Goal: Task Accomplishment & Management: Manage account settings

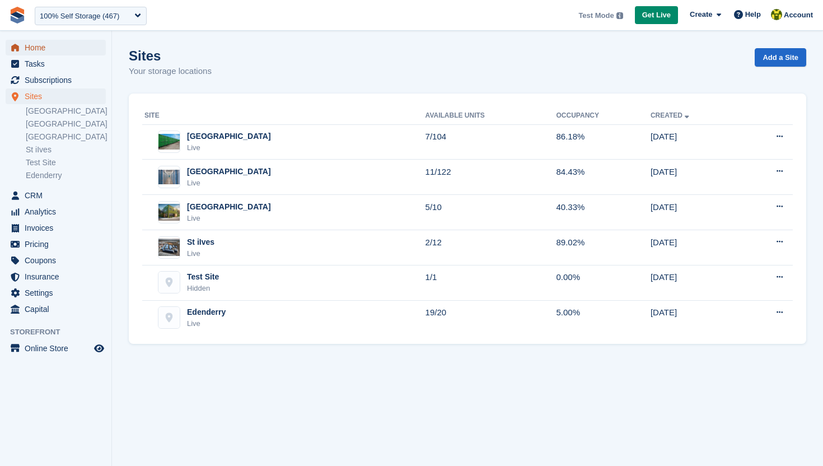
click at [58, 53] on span "Home" at bounding box center [58, 48] width 67 height 16
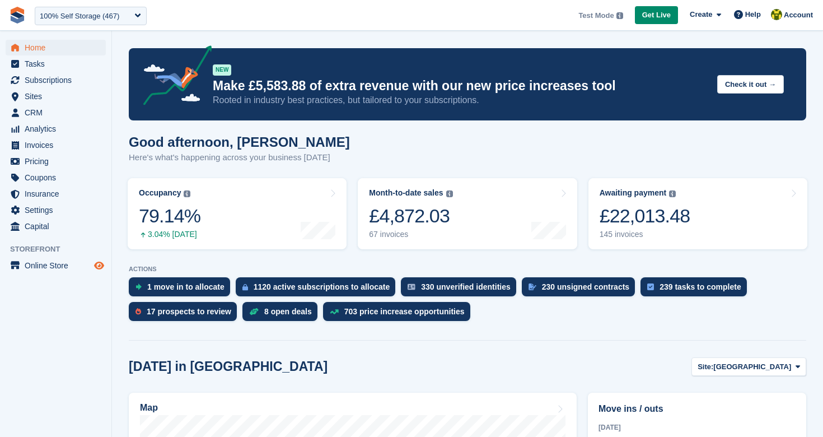
click at [100, 265] on icon "Preview store" at bounding box center [99, 265] width 10 height 9
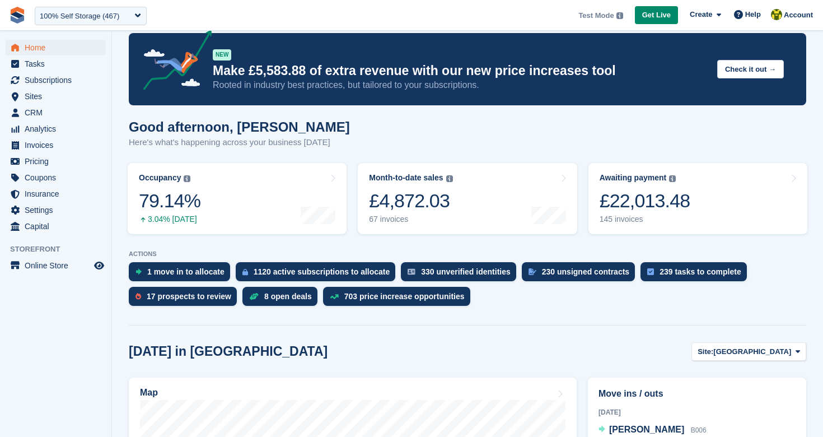
scroll to position [6, 0]
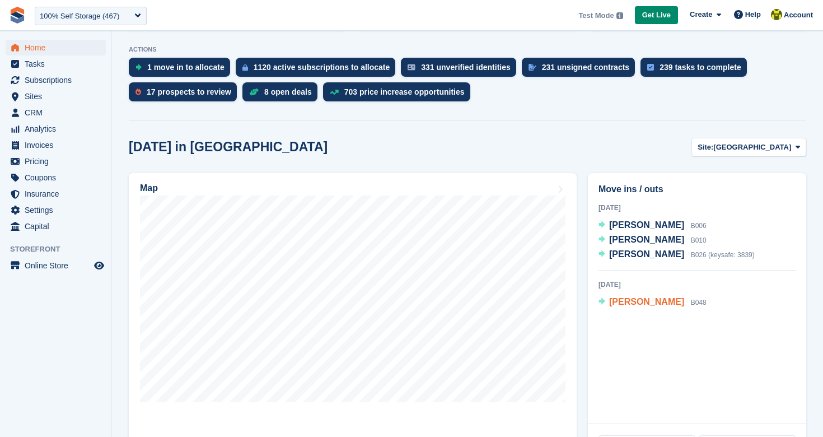
scroll to position [219, 0]
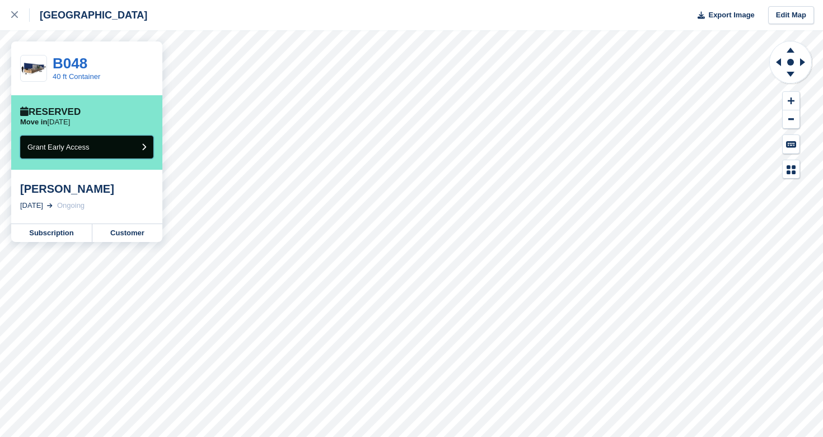
click at [119, 150] on button "Grant Early Access" at bounding box center [86, 146] width 133 height 23
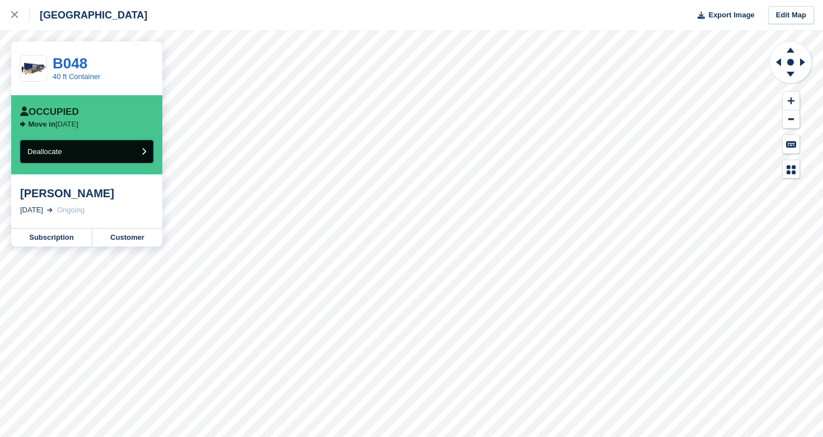
click at [79, 155] on button "Deallocate" at bounding box center [86, 151] width 133 height 23
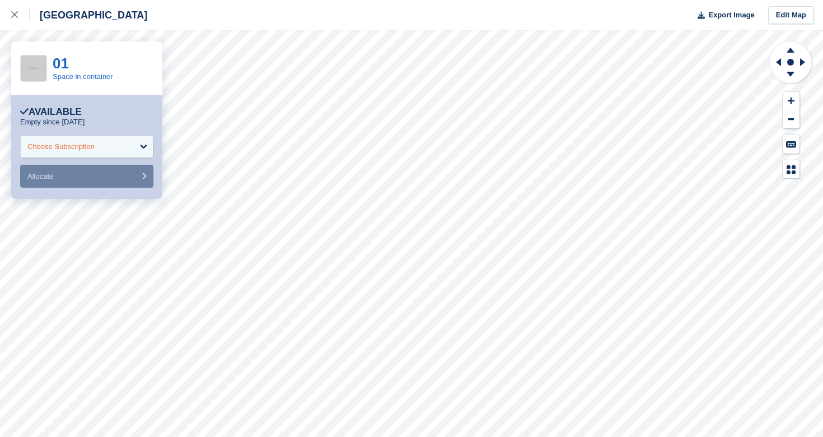
click at [100, 152] on div "Choose Subscription" at bounding box center [86, 146] width 133 height 22
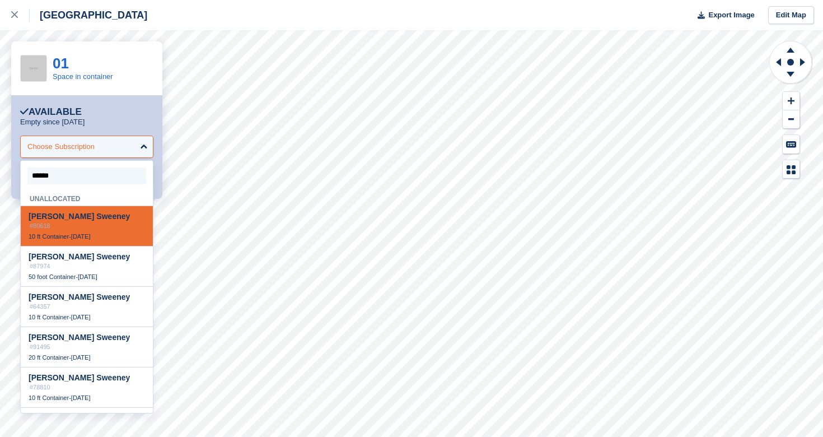
type input "*******"
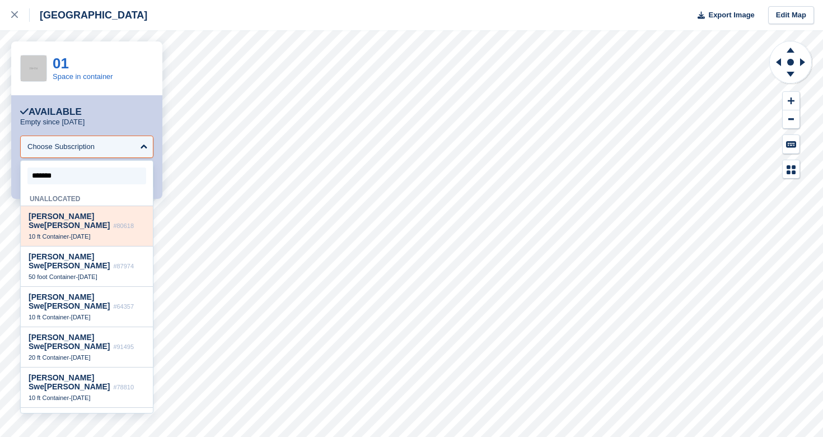
click at [113, 222] on span "#80618" at bounding box center [123, 225] width 21 height 7
select select "*****"
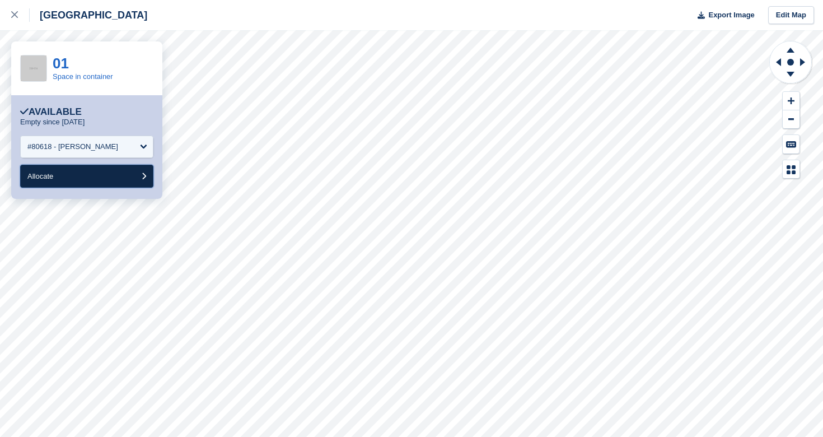
click at [107, 173] on button "Allocate" at bounding box center [86, 176] width 133 height 23
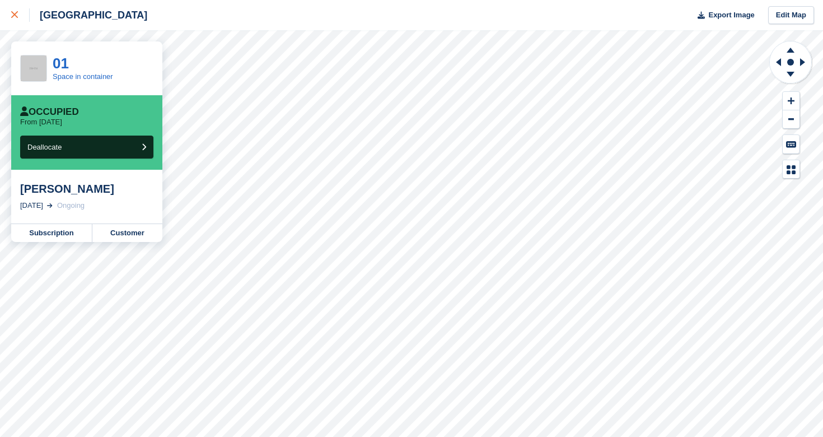
click at [23, 20] on div at bounding box center [20, 14] width 18 height 13
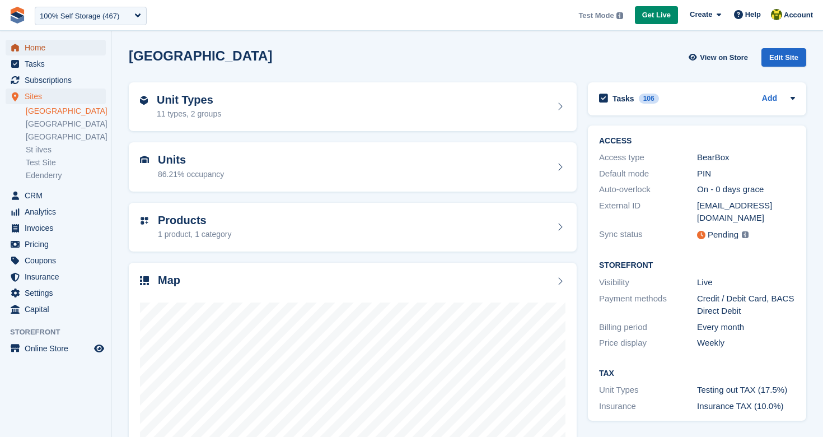
click at [48, 53] on span "Home" at bounding box center [58, 48] width 67 height 16
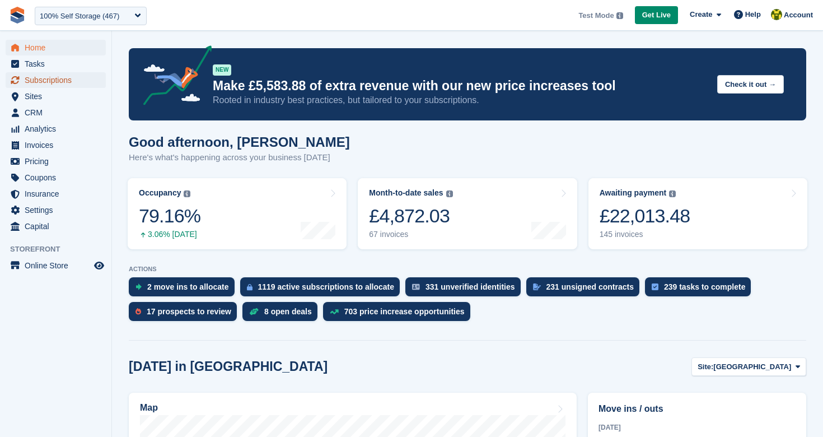
click at [64, 86] on span "Subscriptions" at bounding box center [58, 80] width 67 height 16
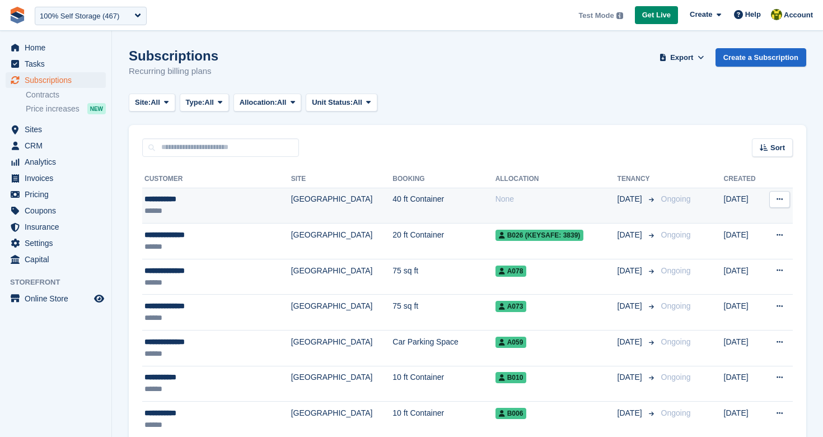
click at [177, 198] on div "**********" at bounding box center [202, 199] width 117 height 12
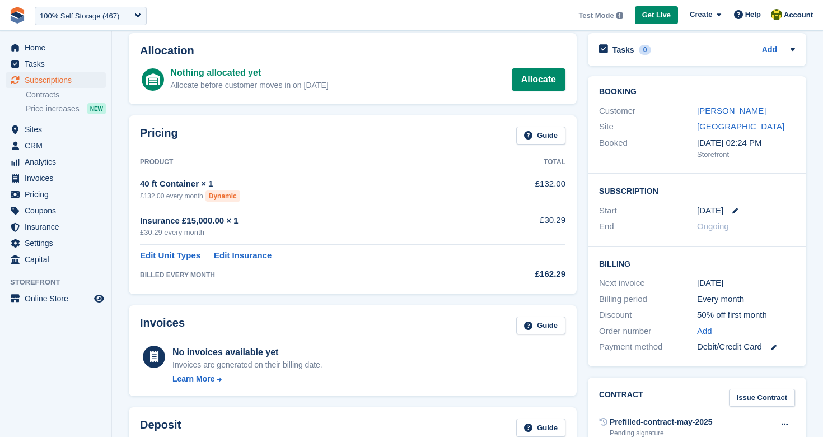
scroll to position [54, 0]
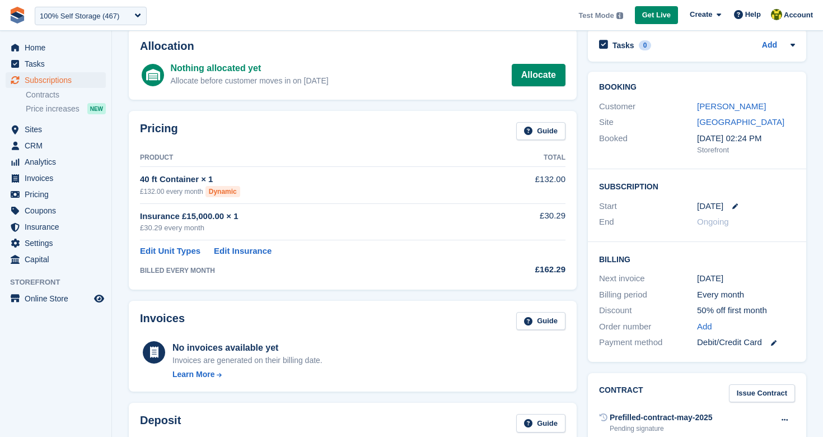
drag, startPoint x: 268, startPoint y: 177, endPoint x: 157, endPoint y: 179, distance: 110.8
click at [157, 179] on div "40 ft Container × 1" at bounding box center [313, 179] width 346 height 13
click at [577, 173] on div "Pricing Guide Product Total 40 ft Container × 1 £132.00 every month Dynamic £13…" at bounding box center [352, 200] width 459 height 190
click at [366, 229] on div "£30.29 every month" at bounding box center [313, 227] width 346 height 11
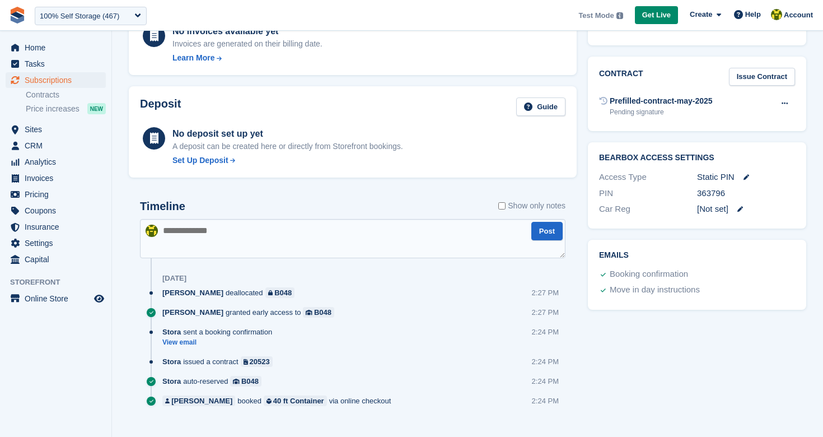
scroll to position [388, 0]
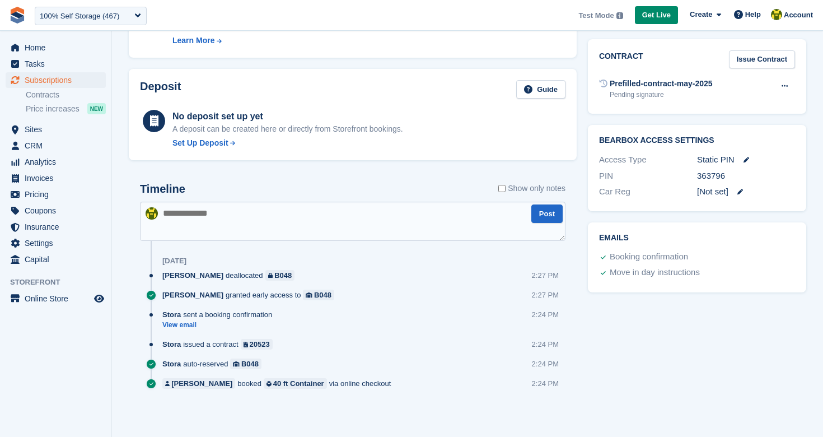
drag, startPoint x: 524, startPoint y: 384, endPoint x: 571, endPoint y: 386, distance: 47.0
click at [571, 386] on div "Timeline Show only notes Post Today Rob Sweeney deallocated B048 2:27 PM Rob Sw…" at bounding box center [353, 296] width 448 height 251
click at [184, 326] on link "View email" at bounding box center [219, 325] width 115 height 10
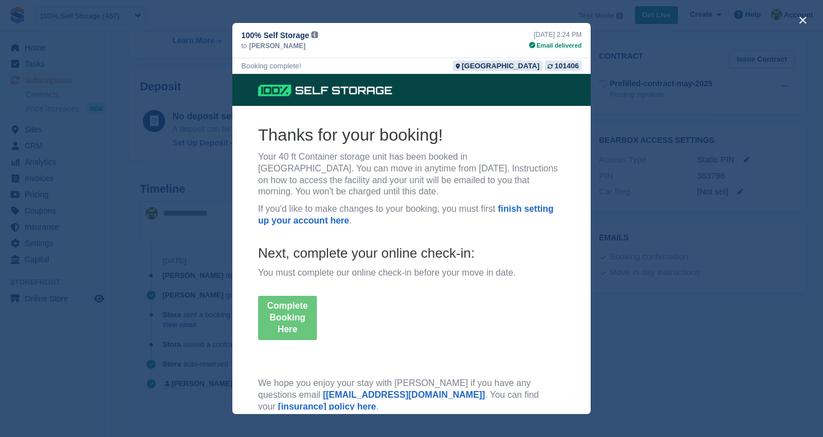
scroll to position [0, 0]
click at [202, 221] on div "close" at bounding box center [411, 218] width 823 height 437
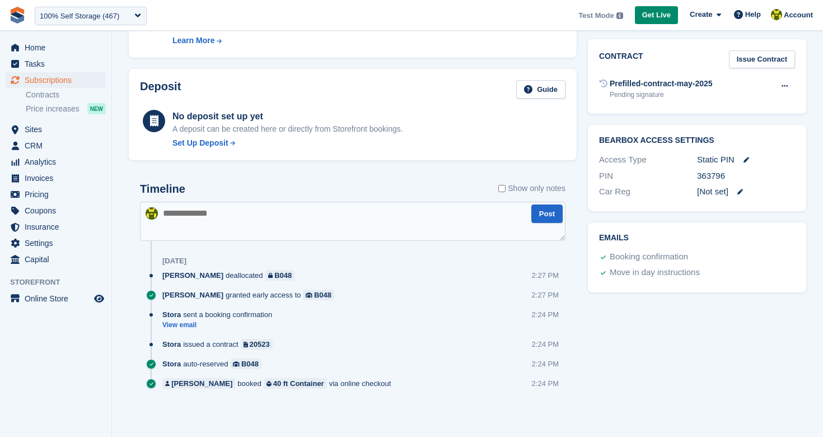
click at [278, 225] on textarea at bounding box center [352, 220] width 425 height 39
type textarea "**********"
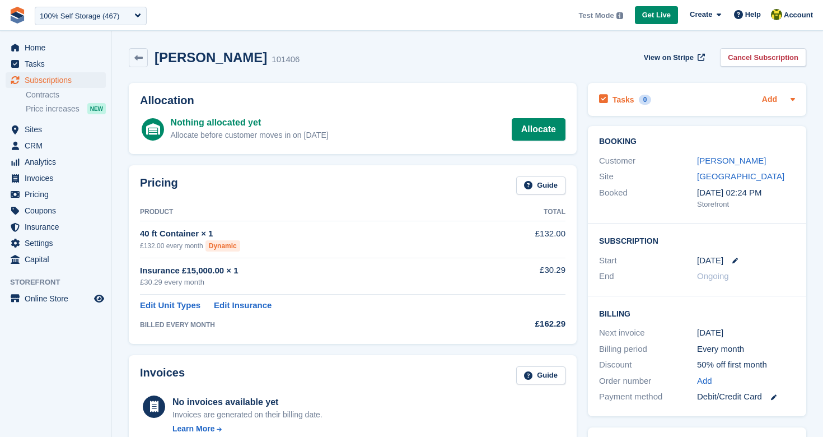
click at [767, 98] on link "Add" at bounding box center [769, 99] width 15 height 13
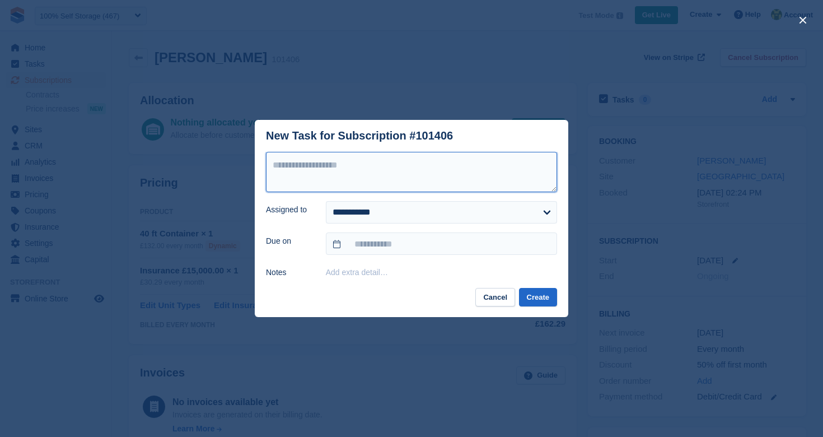
click at [394, 173] on textarea at bounding box center [411, 172] width 291 height 40
type textarea "**********"
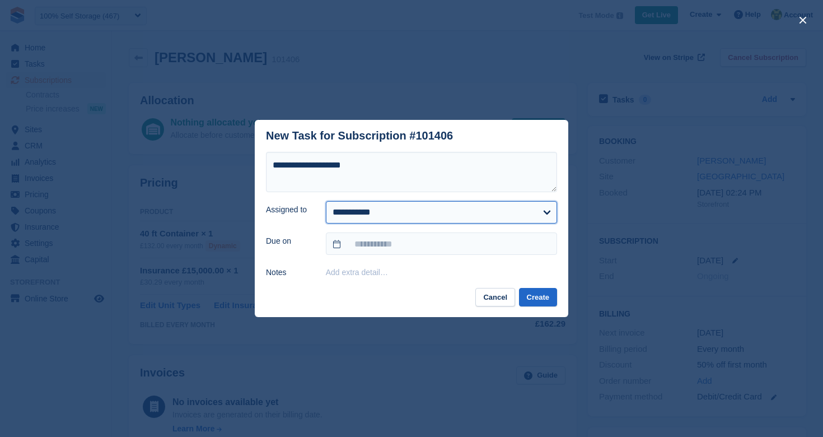
click at [424, 207] on select "**********" at bounding box center [441, 212] width 231 height 22
select select "***"
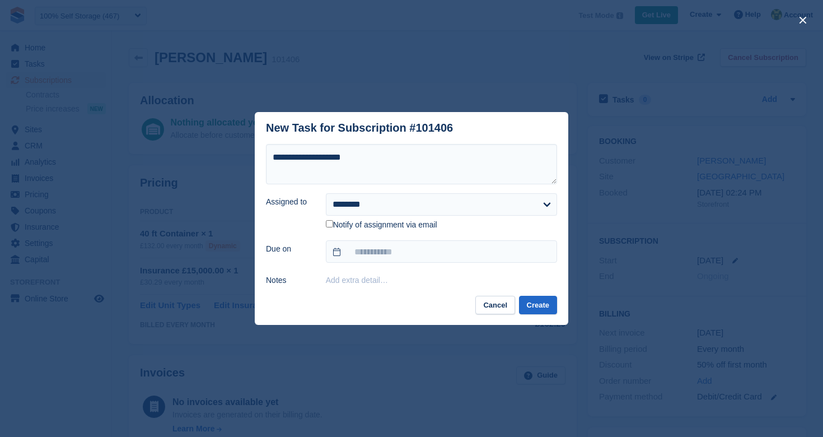
click at [329, 228] on label "Notify of assignment via email" at bounding box center [381, 225] width 111 height 10
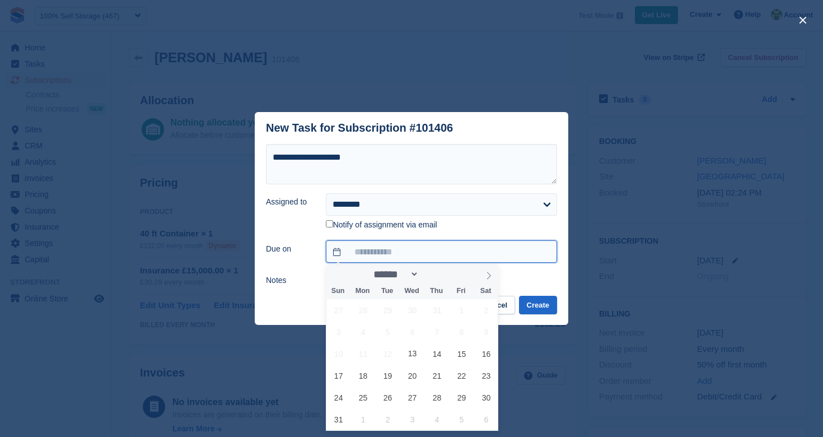
click at [398, 254] on input "text" at bounding box center [441, 251] width 231 height 22
click at [414, 354] on span "13" at bounding box center [412, 354] width 22 height 22
type input "**********"
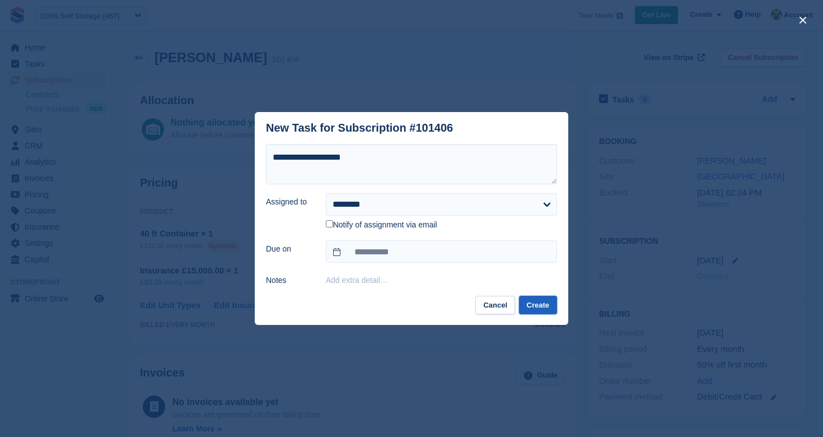
click at [542, 301] on button "Create" at bounding box center [538, 304] width 38 height 18
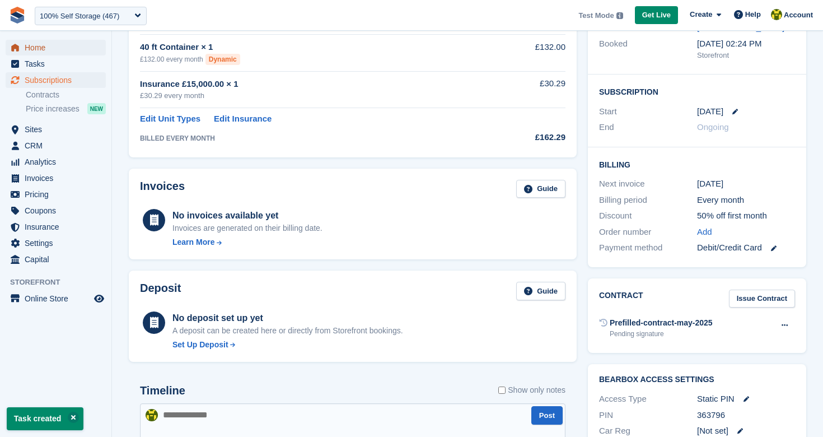
scroll to position [185, 0]
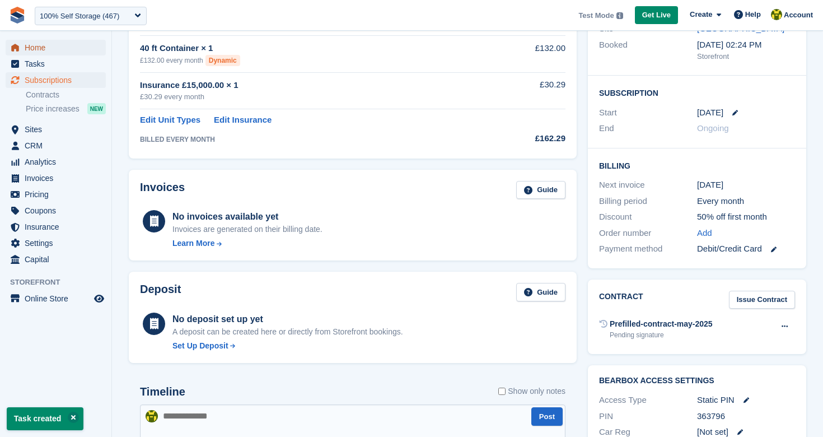
click at [61, 54] on span "Home" at bounding box center [58, 48] width 67 height 16
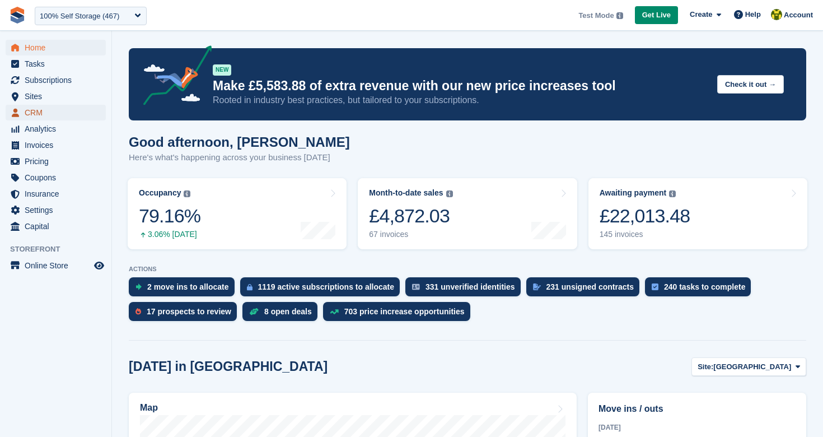
click at [35, 116] on span "CRM" at bounding box center [58, 113] width 67 height 16
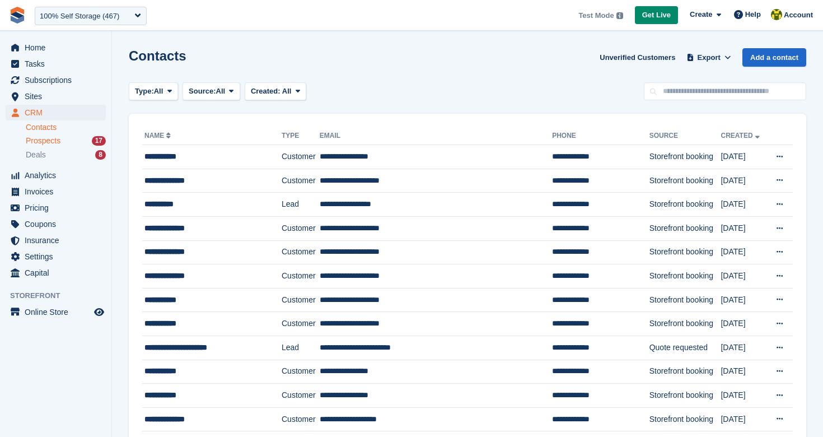
click at [60, 143] on span "Prospects" at bounding box center [43, 140] width 35 height 11
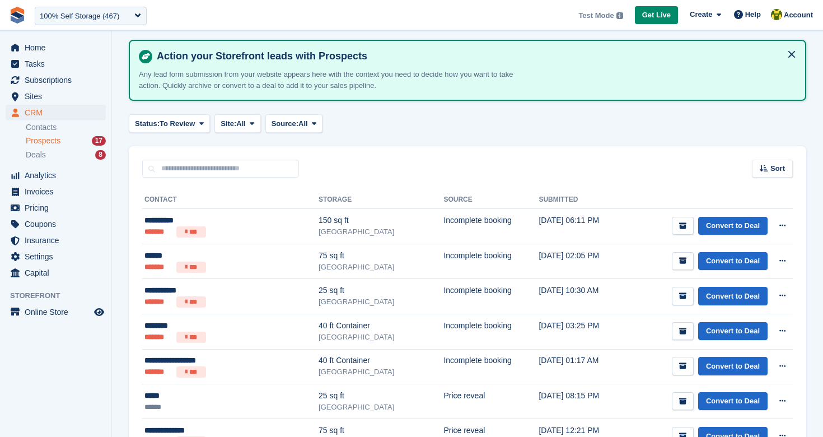
scroll to position [54, 0]
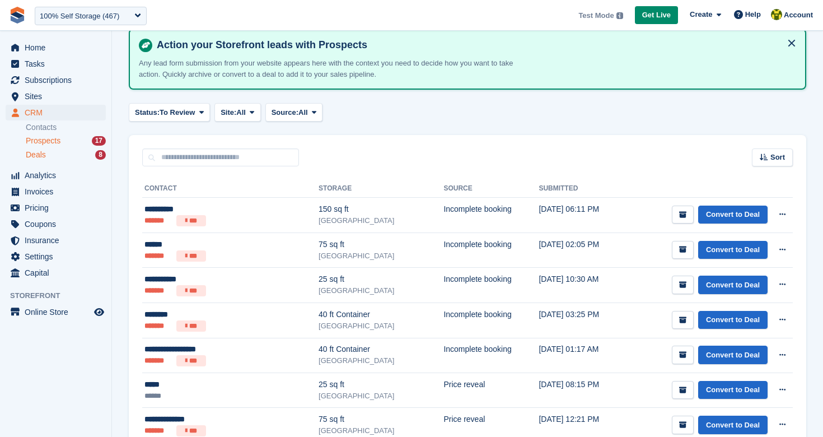
click at [69, 156] on div "Deals 8" at bounding box center [66, 154] width 80 height 11
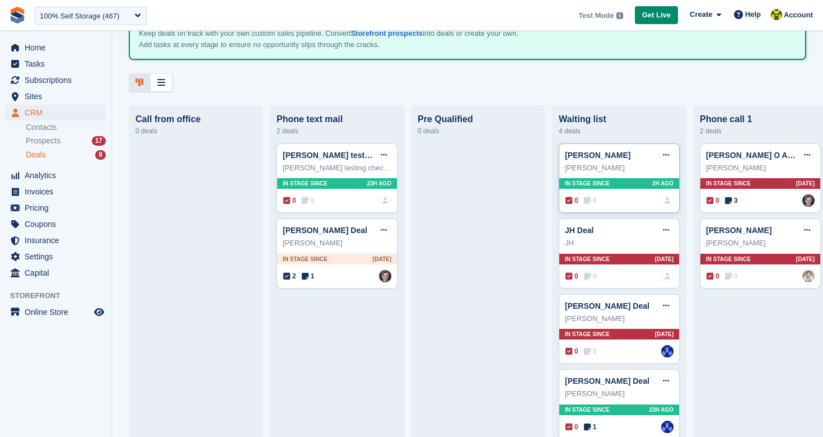
scroll to position [25, 0]
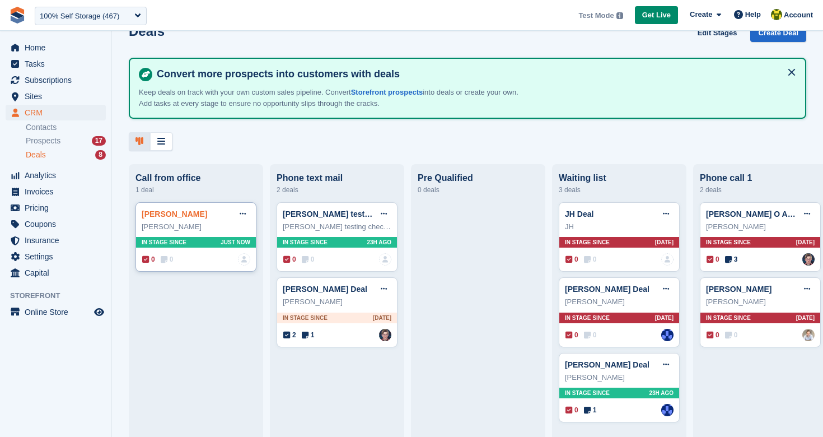
click at [168, 215] on link "David Deal" at bounding box center [174, 213] width 65 height 9
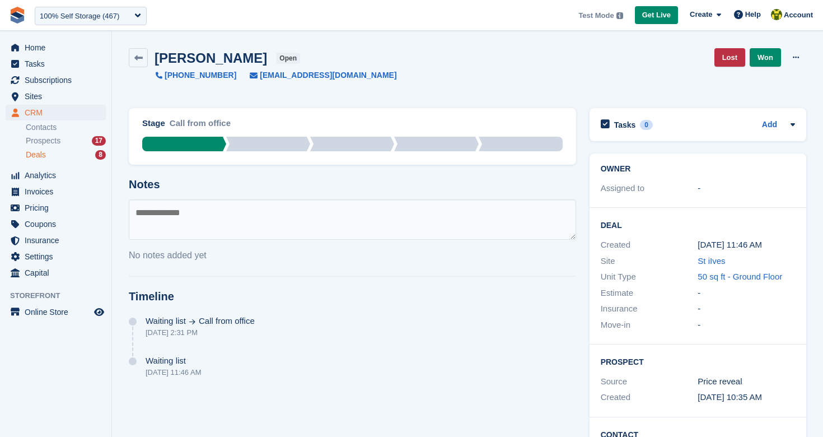
click at [202, 223] on textarea at bounding box center [352, 219] width 447 height 40
type textarea "**********"
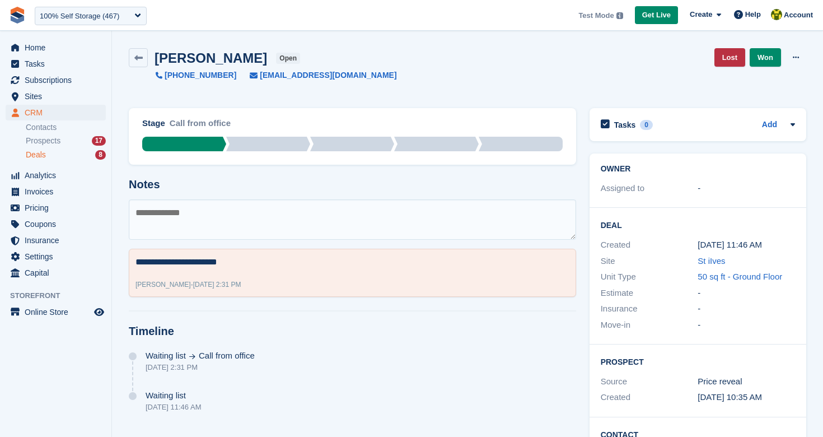
click at [149, 57] on div "David Deal open" at bounding box center [224, 57] width 152 height 15
click at [142, 58] on icon at bounding box center [138, 58] width 8 height 8
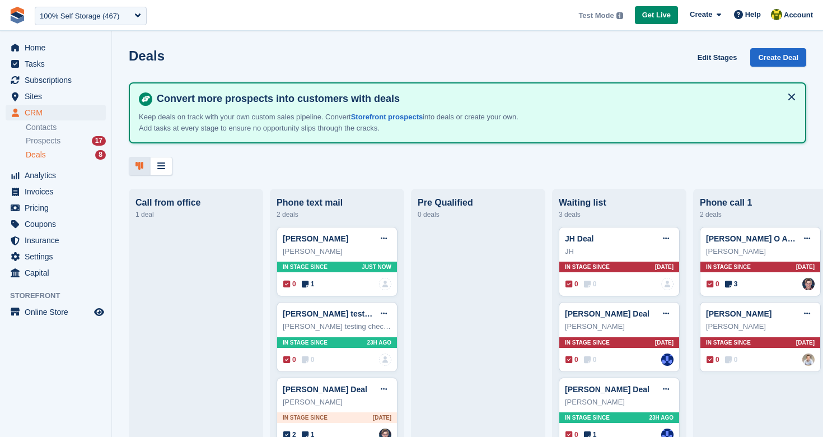
drag, startPoint x: 195, startPoint y: 244, endPoint x: 203, endPoint y: 243, distance: 7.9
click at [44, 49] on span "Home" at bounding box center [58, 48] width 67 height 16
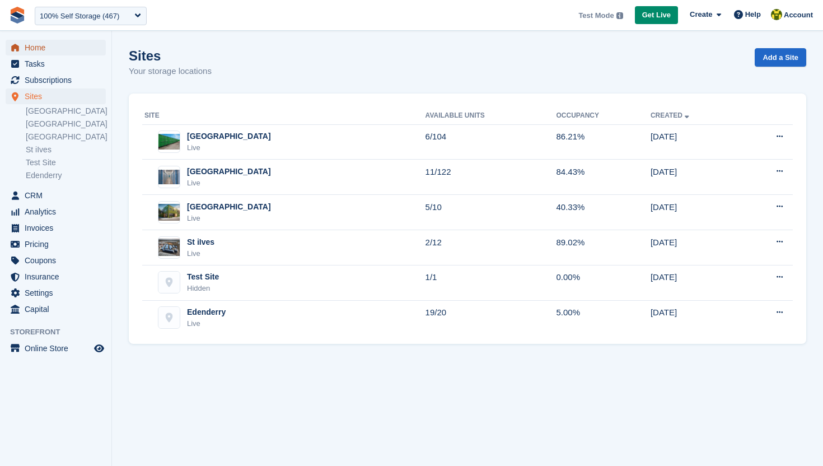
click at [67, 43] on span "Home" at bounding box center [58, 48] width 67 height 16
click at [44, 46] on span "Home" at bounding box center [58, 48] width 67 height 16
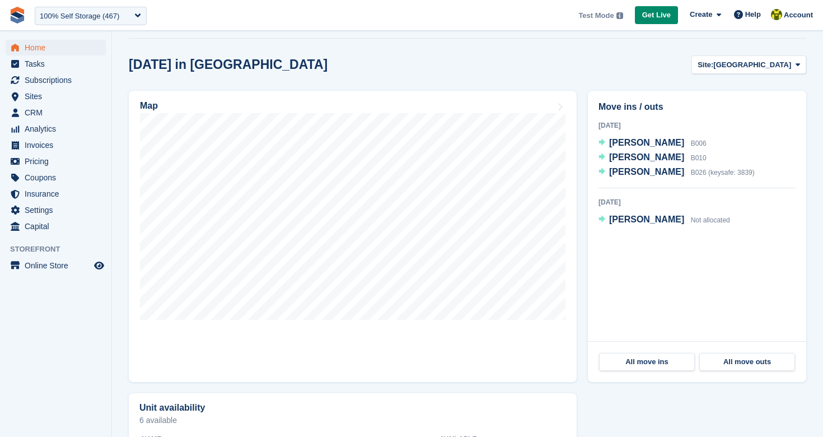
scroll to position [301, 0]
click at [758, 67] on span "[GEOGRAPHIC_DATA]" at bounding box center [752, 65] width 78 height 11
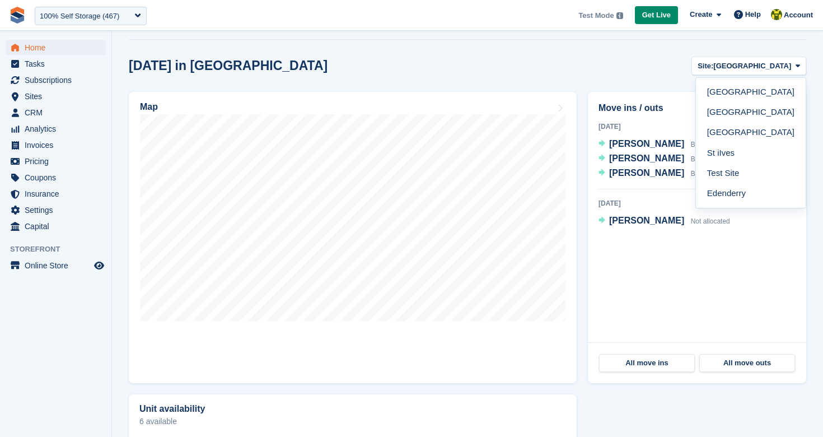
click at [652, 60] on div "Today in Nottingham Site: Nottingham Nottingham Leicester Richmond Main St iIve…" at bounding box center [467, 66] width 677 height 18
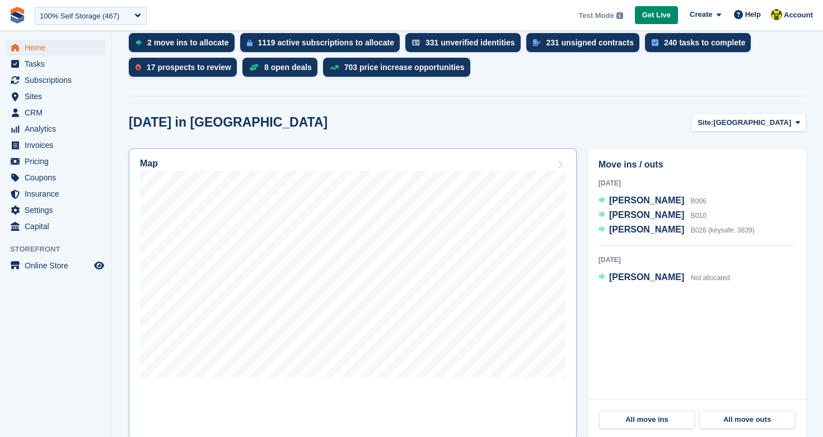
scroll to position [258, 0]
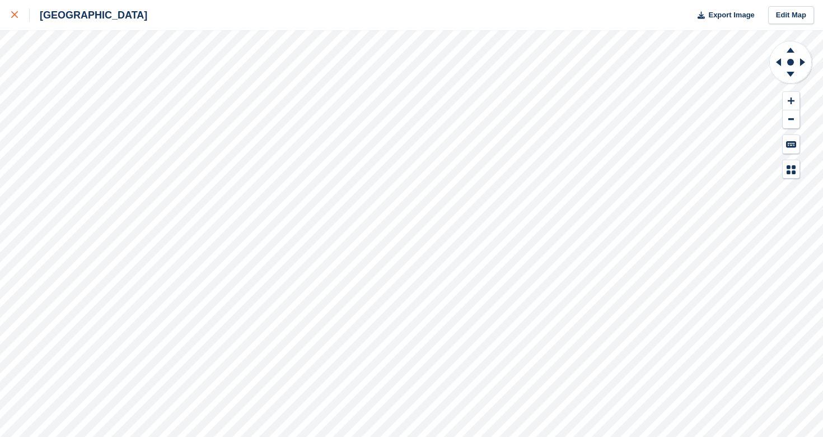
click at [18, 16] on div at bounding box center [20, 14] width 18 height 13
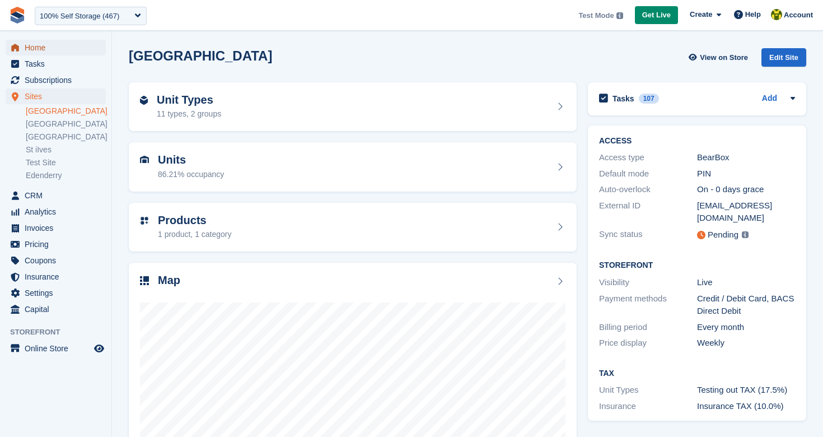
click at [49, 43] on span "Home" at bounding box center [58, 48] width 67 height 16
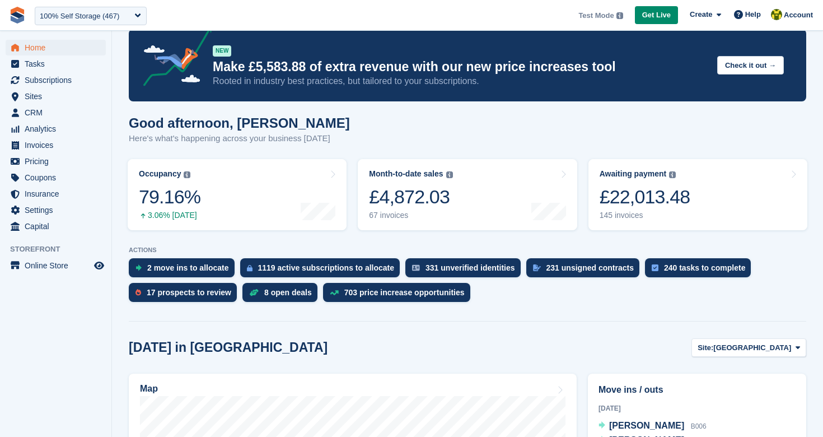
scroll to position [63, 0]
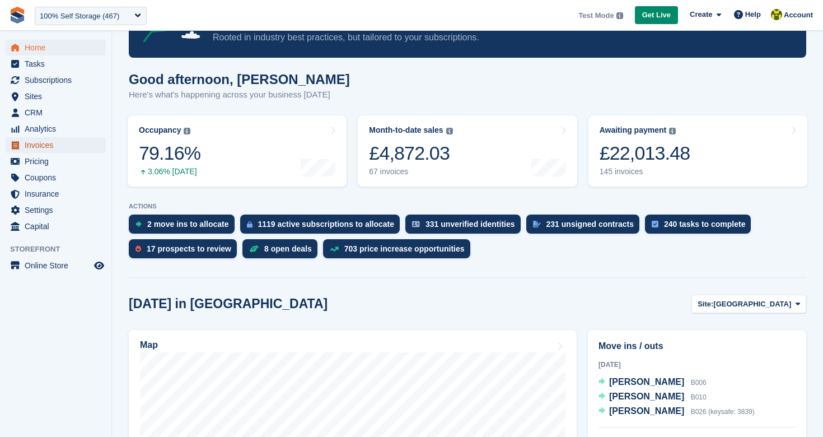
click at [49, 147] on span "Invoices" at bounding box center [58, 145] width 67 height 16
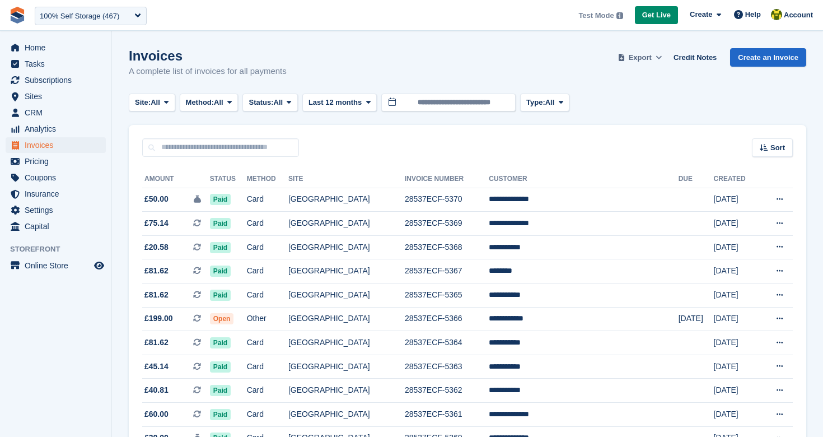
click at [639, 59] on span "Export" at bounding box center [639, 57] width 23 height 11
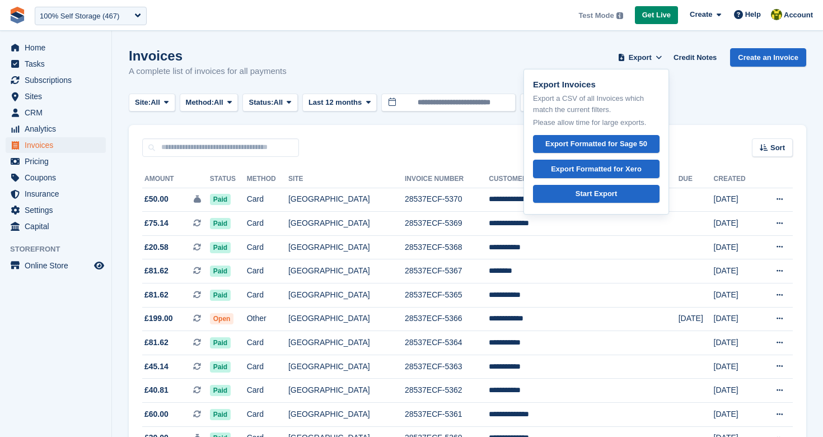
click at [356, 65] on div "Invoices A complete list of invoices for all payments Export Export Invoices Ex…" at bounding box center [467, 69] width 677 height 43
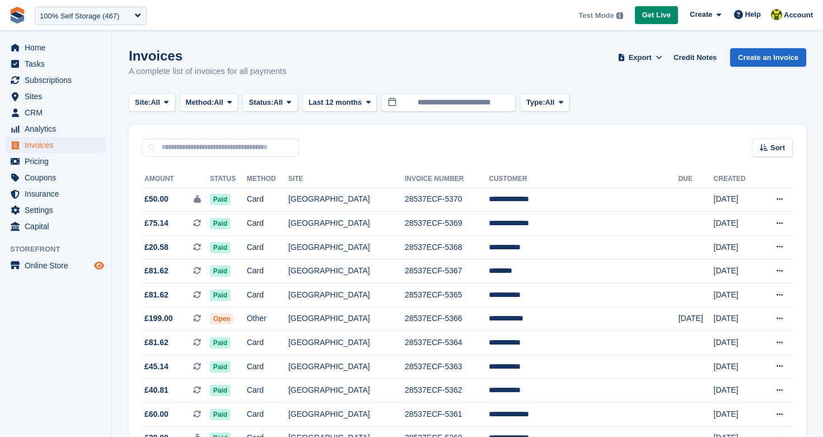
click at [97, 266] on icon "Preview store" at bounding box center [99, 265] width 10 height 9
click at [45, 44] on span "Home" at bounding box center [58, 48] width 67 height 16
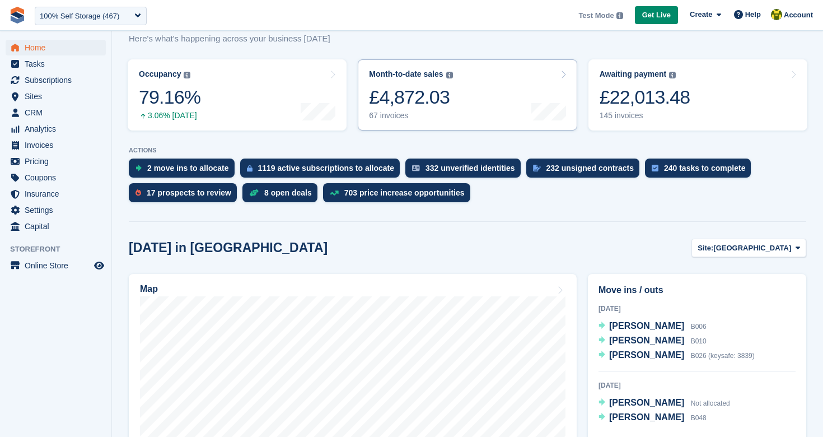
scroll to position [37, 0]
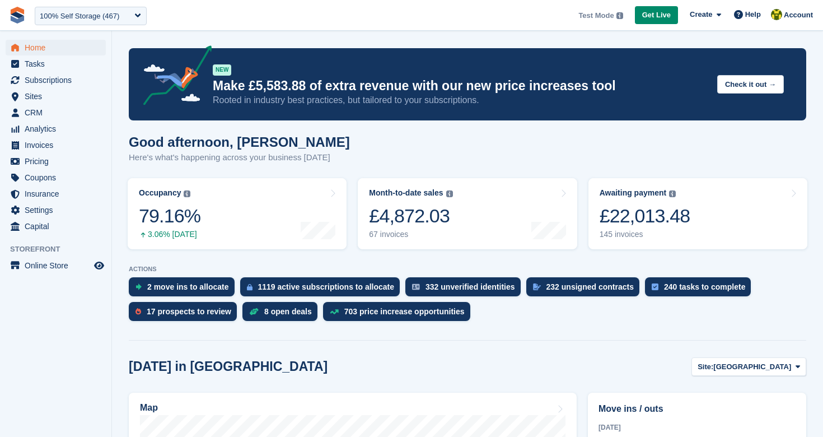
scroll to position [268, 0]
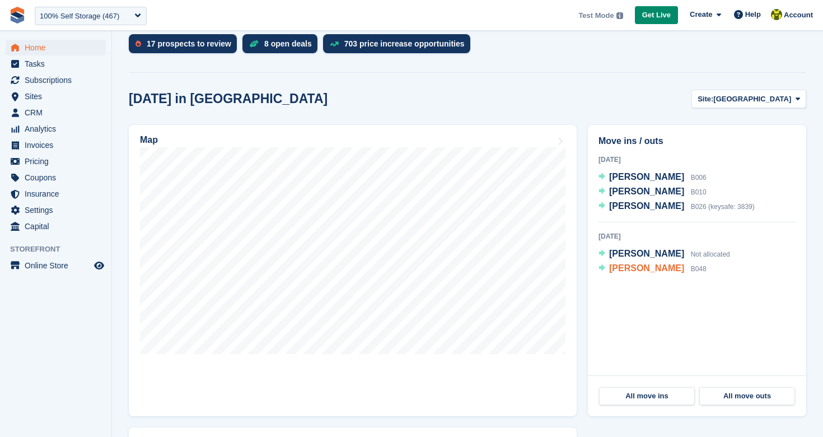
click at [628, 267] on span "[PERSON_NAME]" at bounding box center [646, 268] width 75 height 10
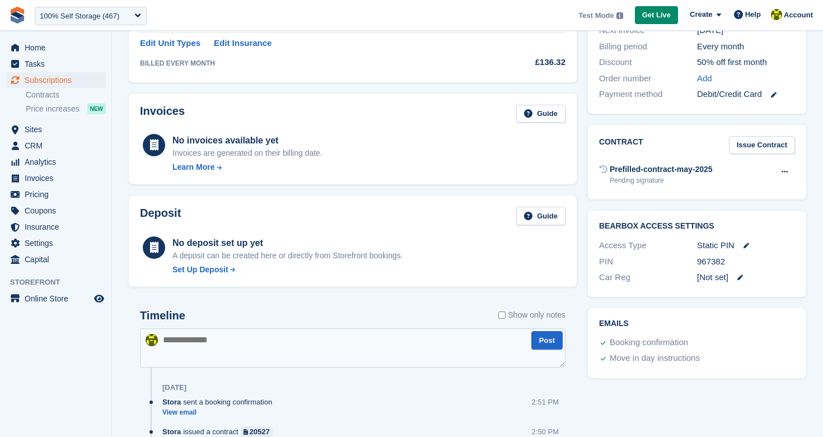
scroll to position [390, 0]
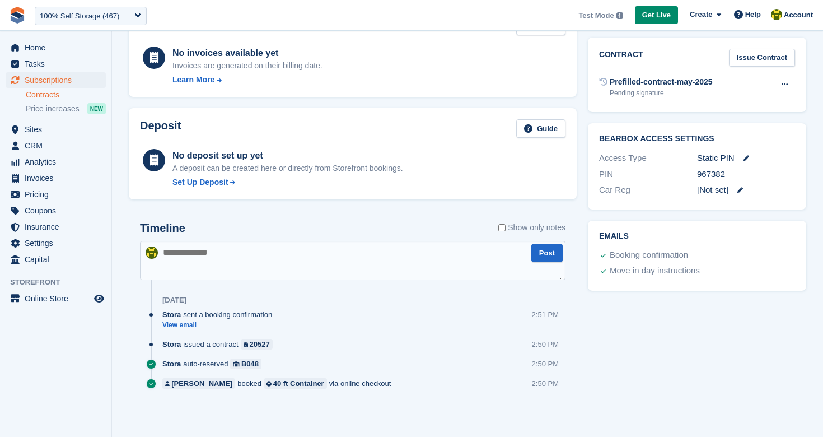
click at [51, 100] on link "Contracts" at bounding box center [66, 95] width 80 height 11
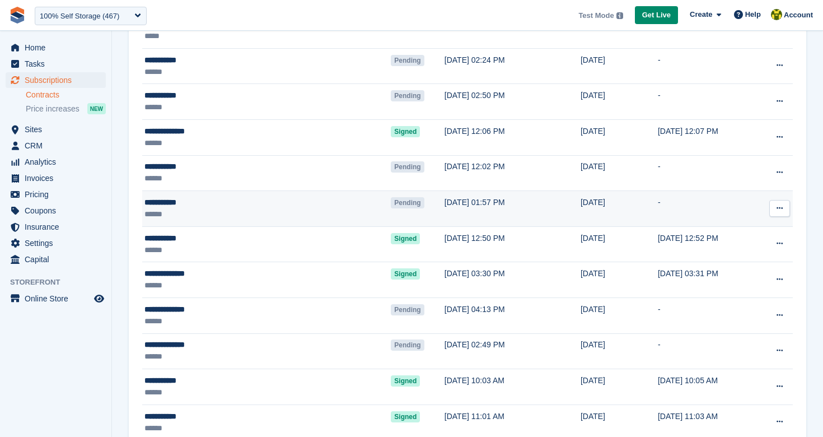
scroll to position [324, 0]
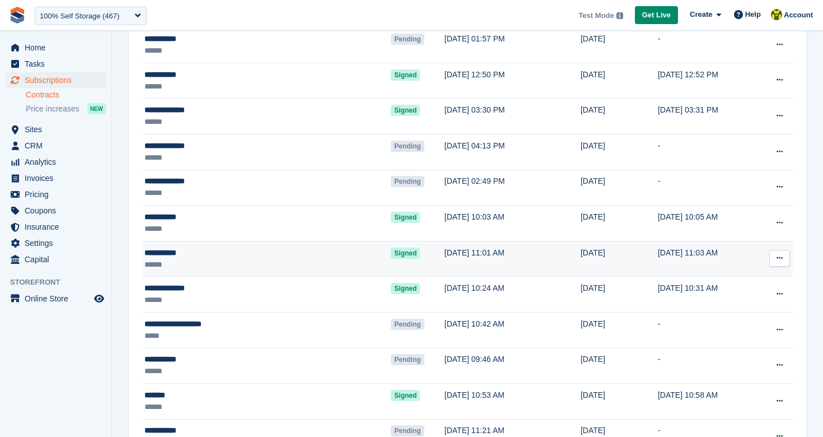
click at [176, 252] on div "**********" at bounding box center [220, 253] width 152 height 12
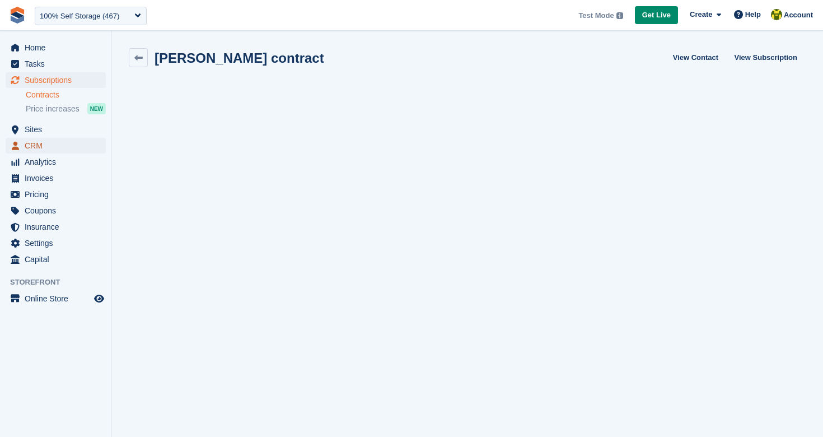
click at [41, 145] on span "CRM" at bounding box center [58, 146] width 67 height 16
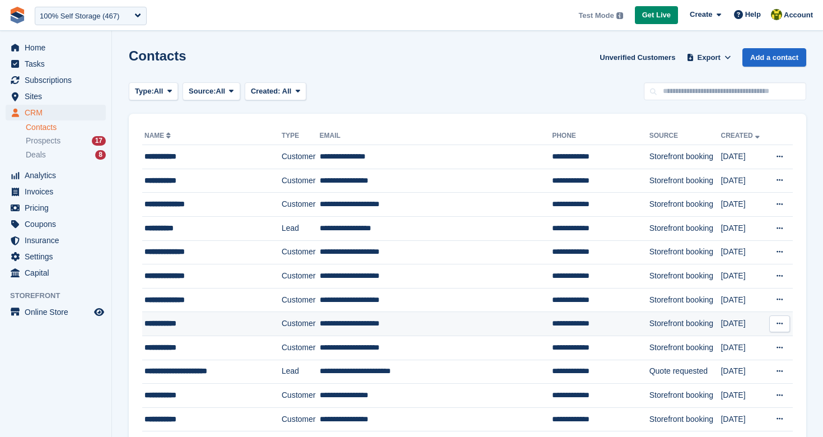
click at [190, 323] on div "**********" at bounding box center [205, 323] width 123 height 12
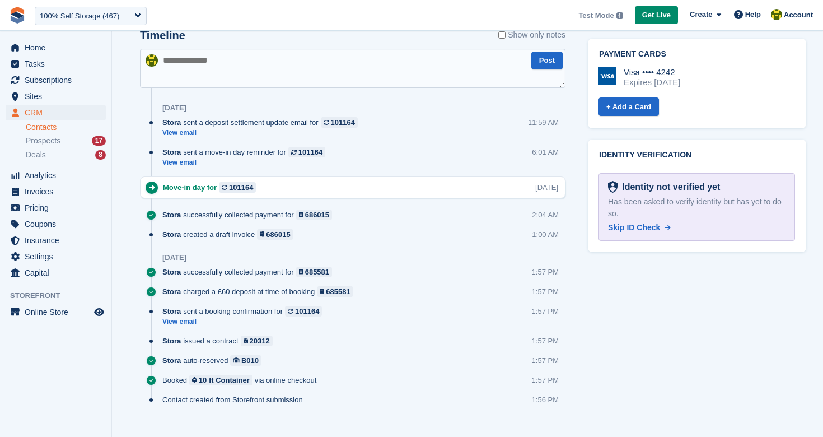
scroll to position [570, 0]
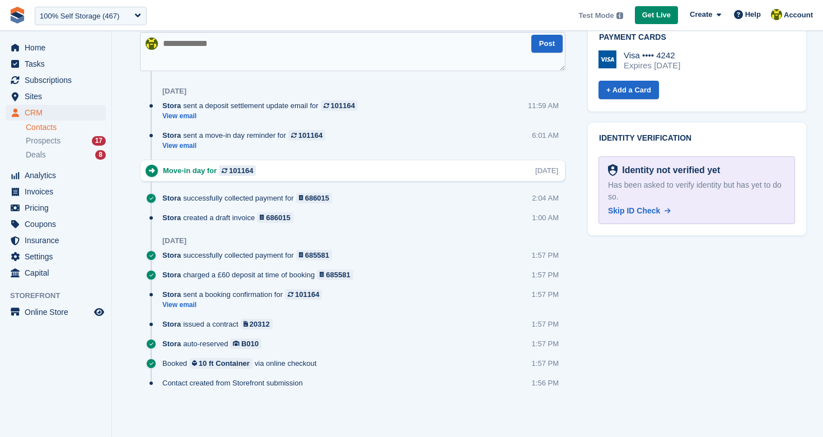
drag, startPoint x: 309, startPoint y: 381, endPoint x: 163, endPoint y: 382, distance: 146.1
click at [163, 382] on div "Contact created from Storefront submission" at bounding box center [235, 382] width 146 height 11
drag, startPoint x: 280, startPoint y: 326, endPoint x: 165, endPoint y: 328, distance: 115.9
click at [165, 328] on div "Stora issued a contract 20312" at bounding box center [220, 323] width 116 height 11
click at [295, 325] on div "Stora issued a contract 20312 1:57 PM" at bounding box center [363, 328] width 403 height 20
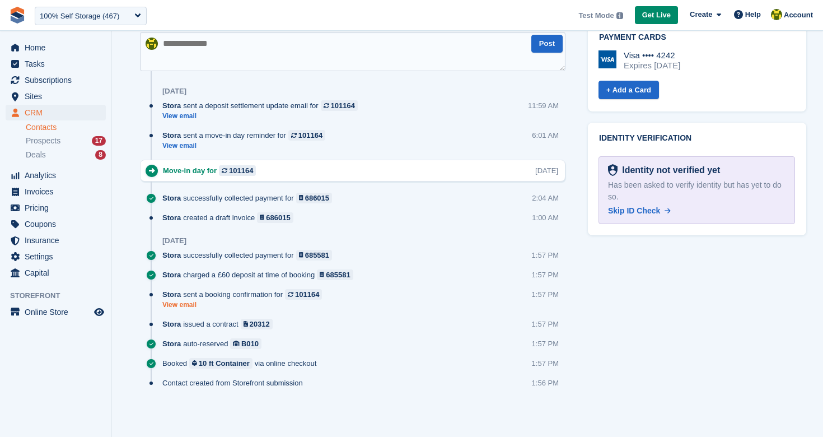
click at [184, 303] on link "View email" at bounding box center [244, 305] width 165 height 10
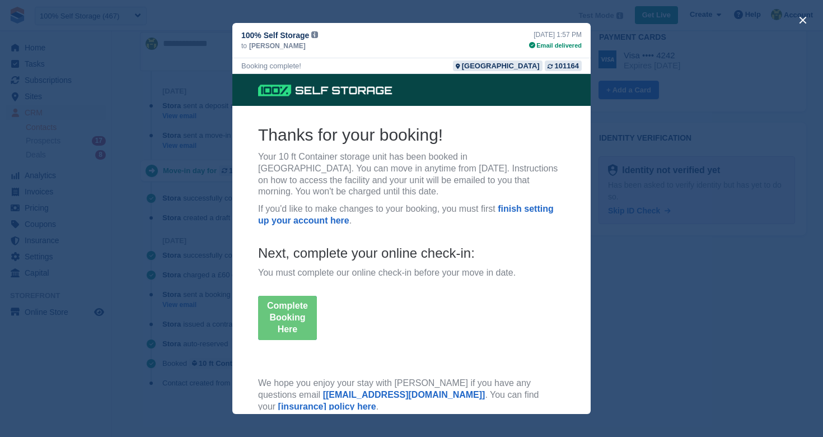
scroll to position [0, 0]
click at [207, 220] on div "close" at bounding box center [411, 218] width 823 height 437
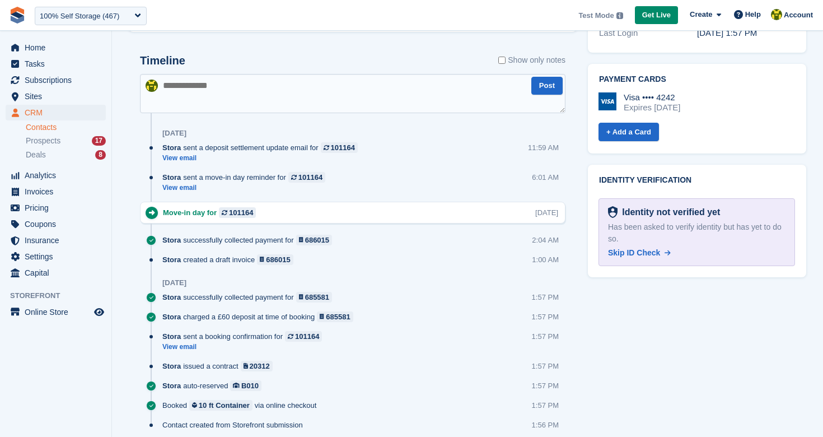
scroll to position [526, 0]
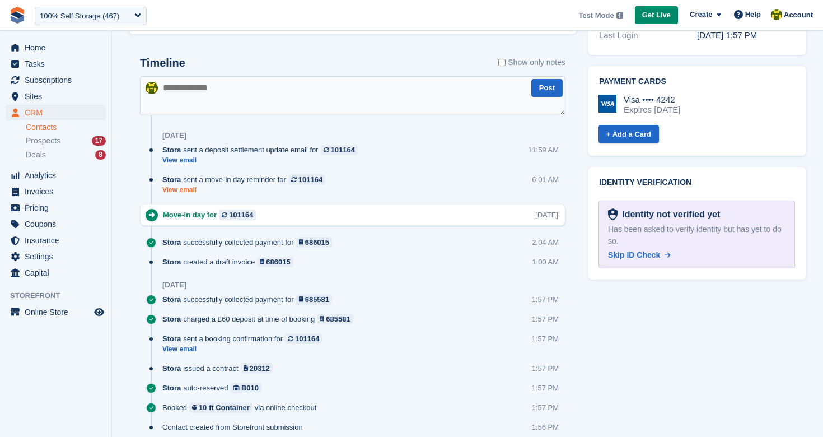
click at [185, 185] on link "View email" at bounding box center [246, 190] width 168 height 10
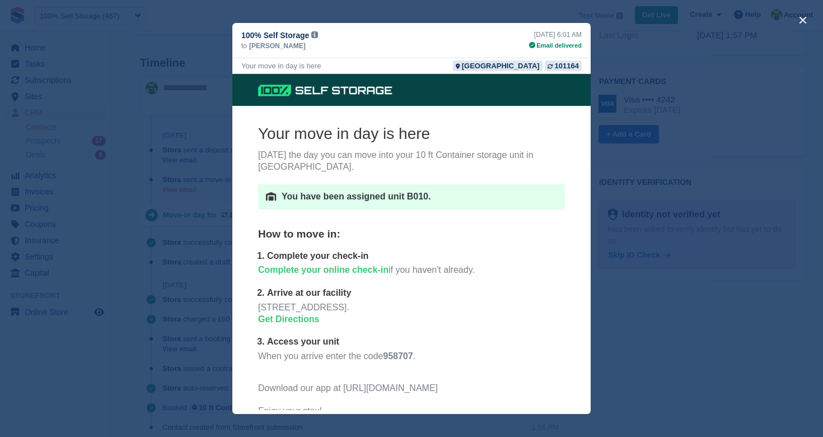
scroll to position [0, 0]
drag, startPoint x: 222, startPoint y: 253, endPoint x: 226, endPoint y: 224, distance: 29.4
click at [222, 253] on div "close" at bounding box center [411, 218] width 823 height 437
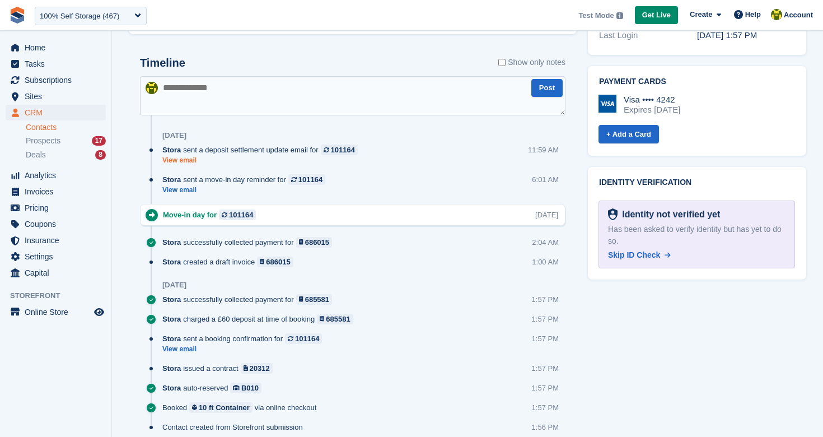
click at [194, 158] on link "View email" at bounding box center [262, 161] width 201 height 10
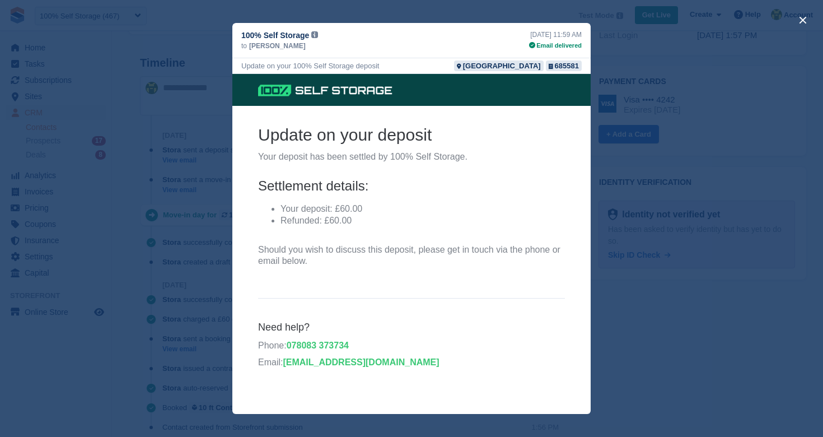
click at [213, 208] on div "close" at bounding box center [411, 218] width 823 height 437
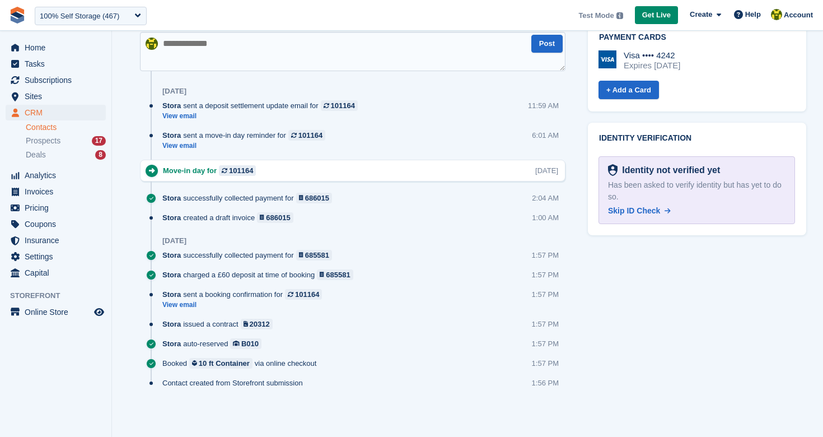
scroll to position [481, 0]
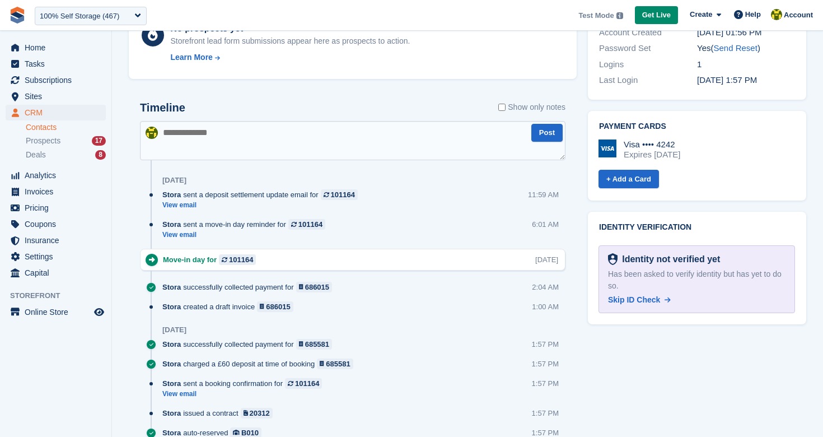
click at [203, 130] on textarea at bounding box center [352, 140] width 425 height 39
type textarea "**********"
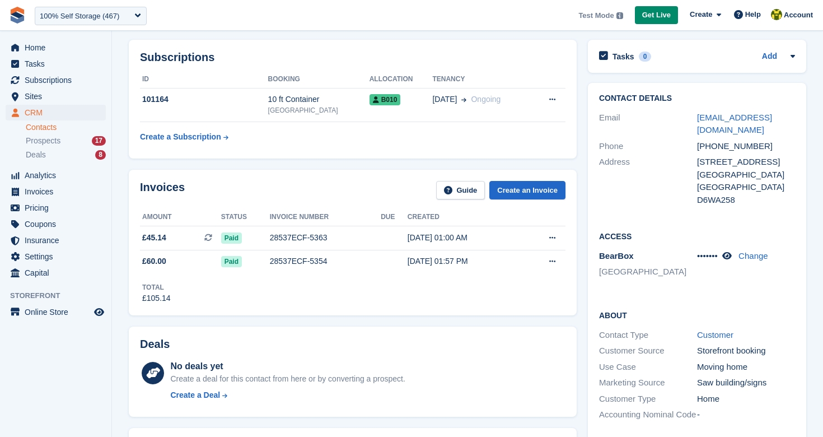
scroll to position [45, 0]
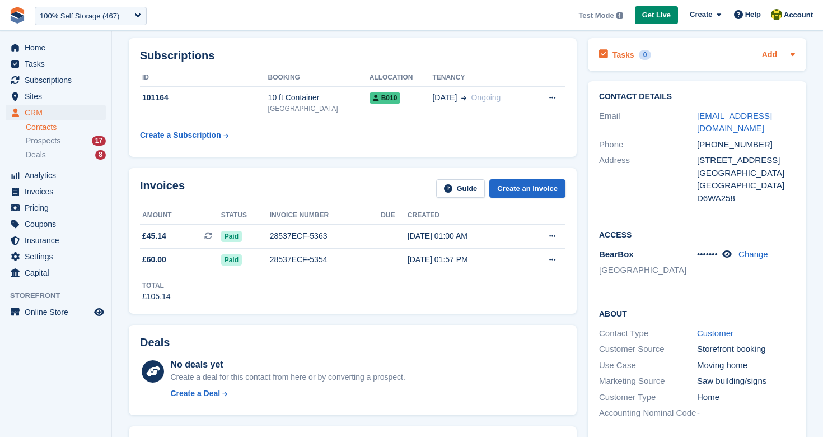
click at [771, 51] on link "Add" at bounding box center [769, 55] width 15 height 13
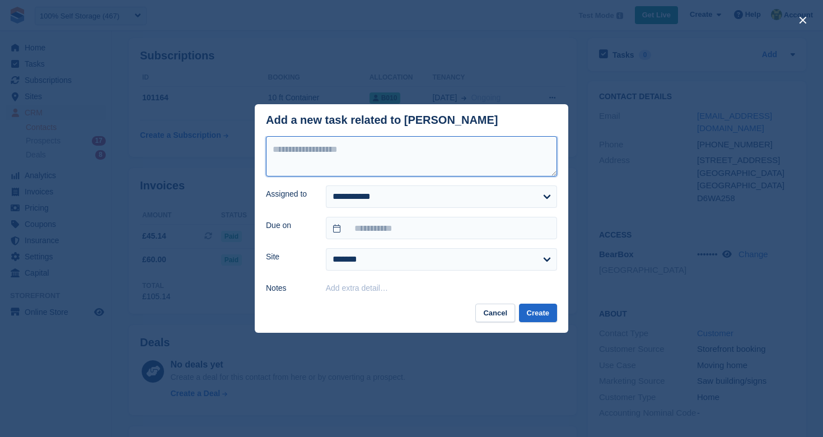
click at [340, 147] on textarea at bounding box center [411, 156] width 291 height 40
type textarea "**********"
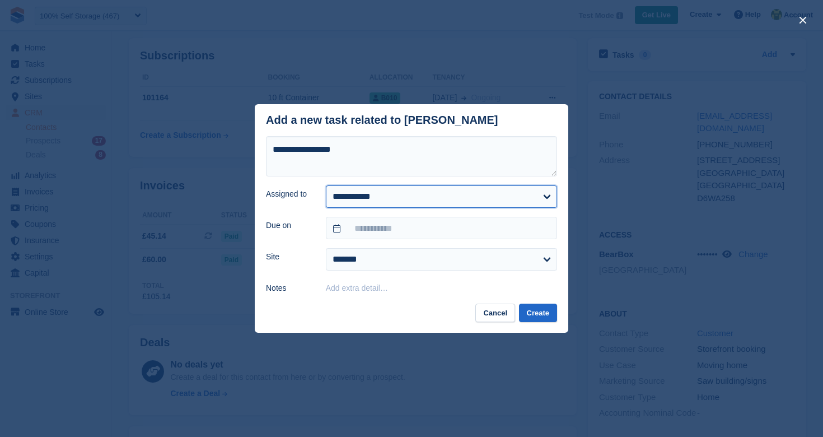
click at [407, 193] on select "**********" at bounding box center [441, 196] width 231 height 22
select select "***"
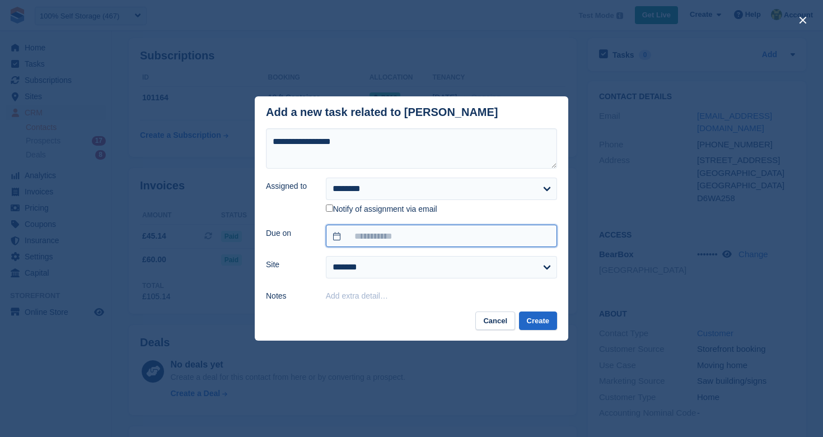
click at [373, 236] on input "text" at bounding box center [441, 235] width 231 height 22
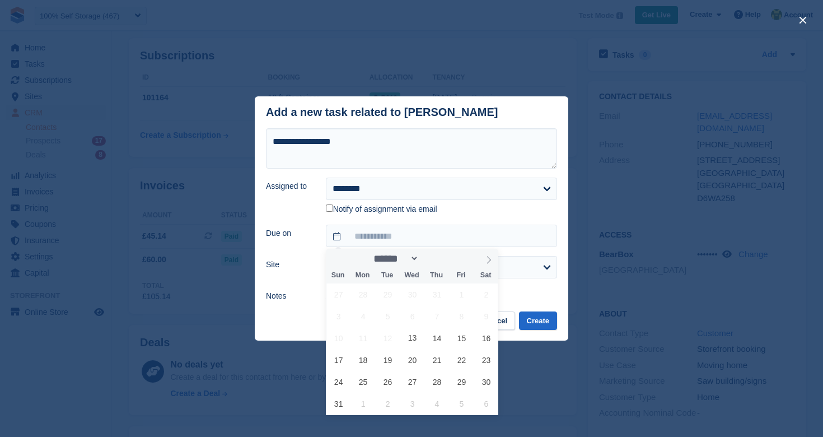
click at [491, 259] on icon at bounding box center [489, 260] width 8 height 8
select select "*"
click at [416, 354] on span "24" at bounding box center [412, 360] width 22 height 22
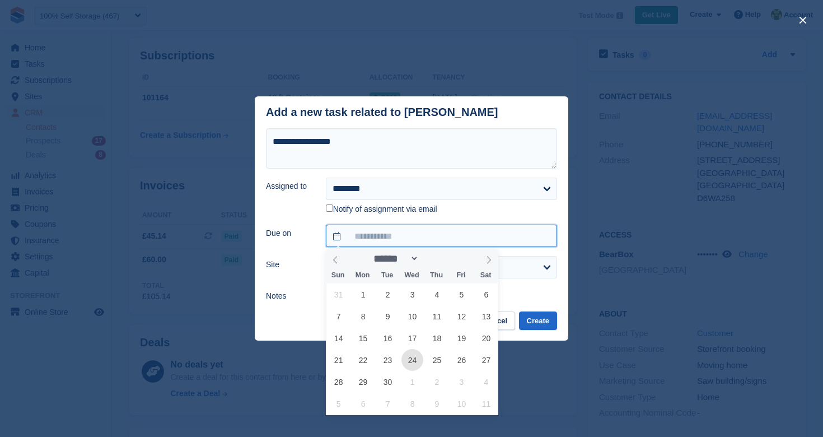
type input "**********"
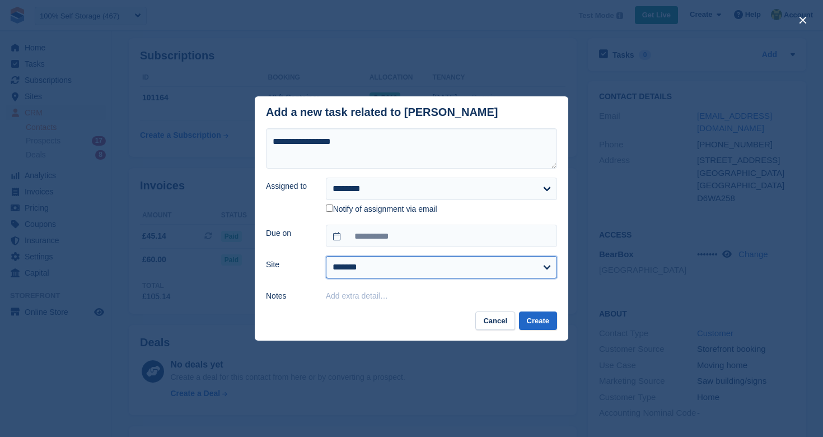
click at [397, 275] on select "**********" at bounding box center [441, 267] width 231 height 22
select select "***"
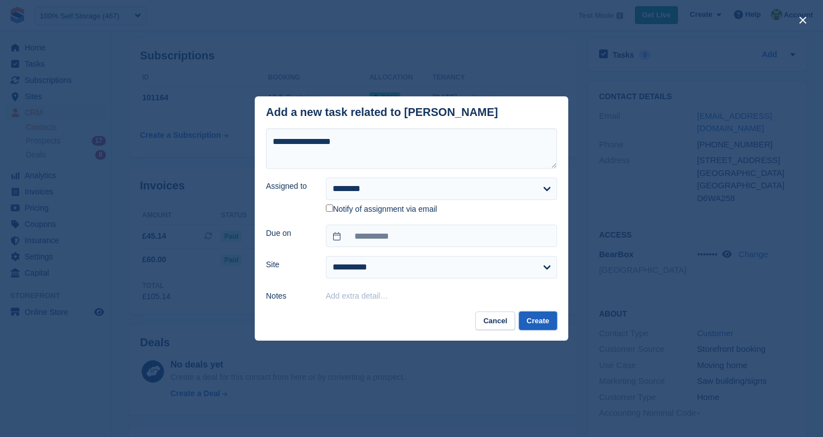
click at [545, 315] on button "Create" at bounding box center [538, 320] width 38 height 18
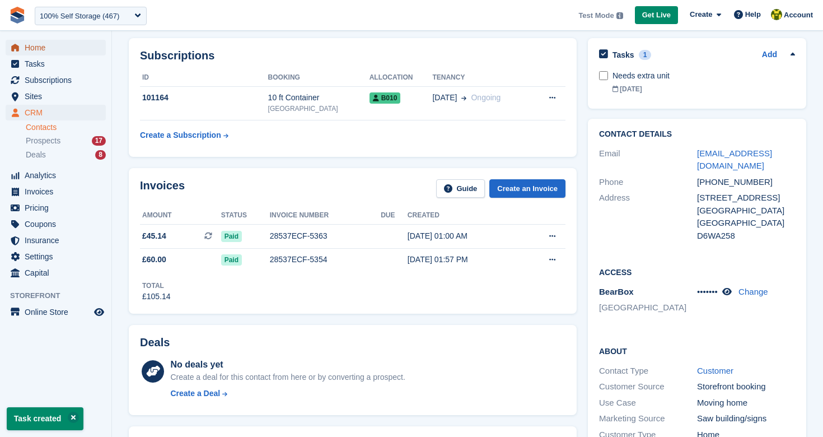
click at [52, 48] on span "Home" at bounding box center [58, 48] width 67 height 16
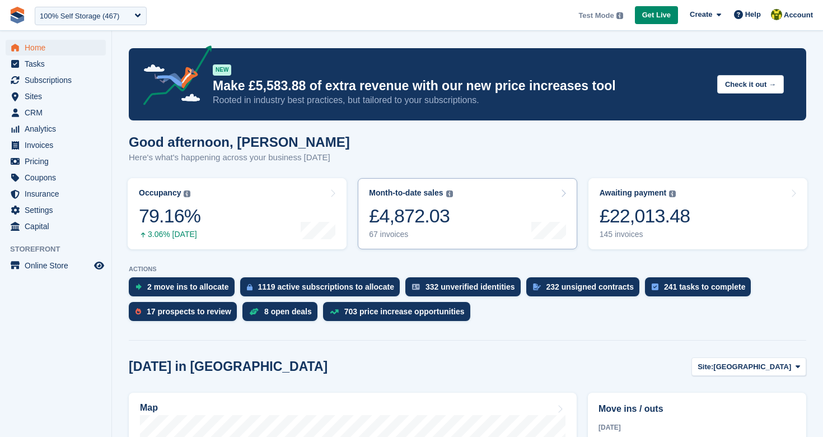
scroll to position [202, 0]
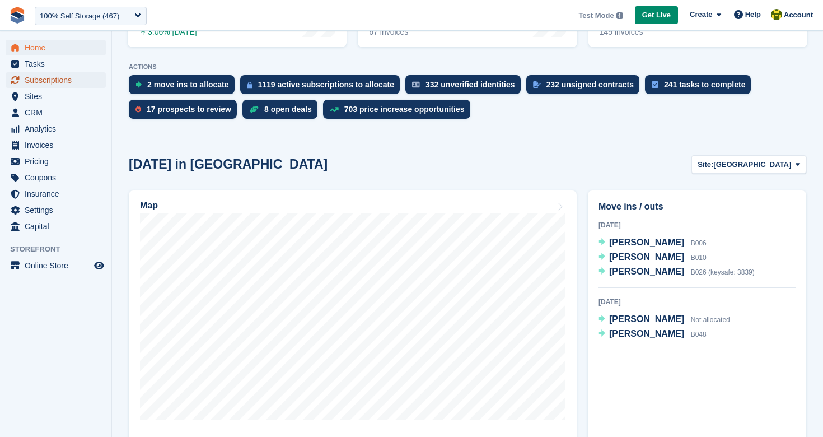
click at [80, 86] on span "Subscriptions" at bounding box center [58, 80] width 67 height 16
click at [56, 79] on span "Subscriptions" at bounding box center [58, 80] width 67 height 16
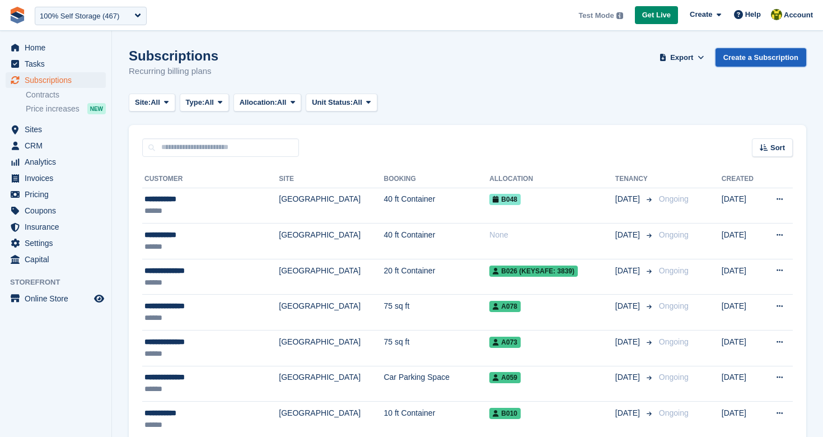
click at [768, 59] on link "Create a Subscription" at bounding box center [760, 57] width 91 height 18
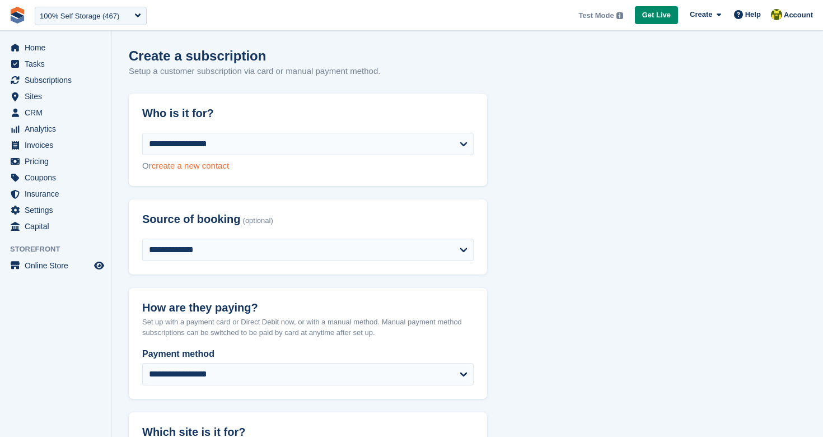
click at [203, 168] on link "create a new contact" at bounding box center [190, 166] width 77 height 10
select select "**********"
select select "***"
select select "*"
select select "****"
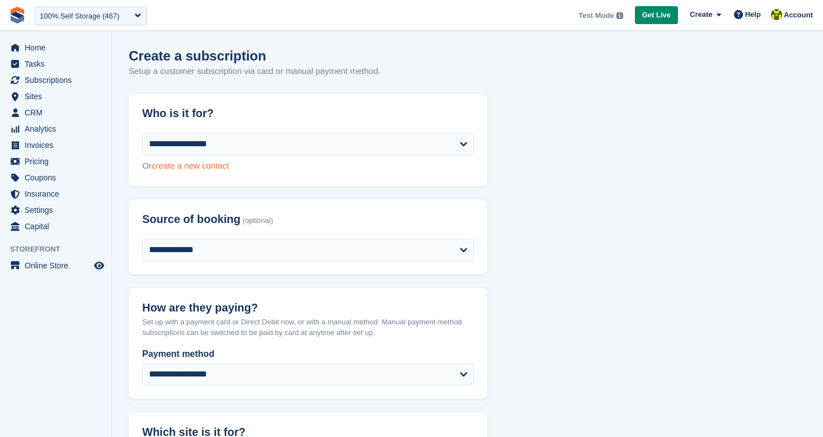
select select "*****"
select select
select select "***"
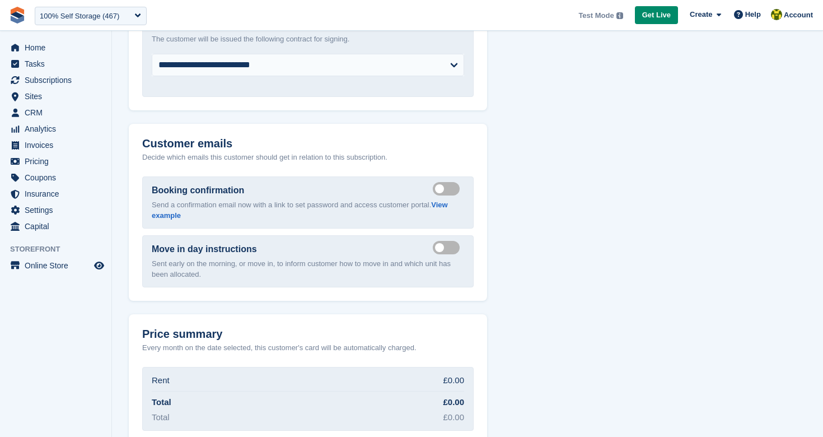
scroll to position [1481, 0]
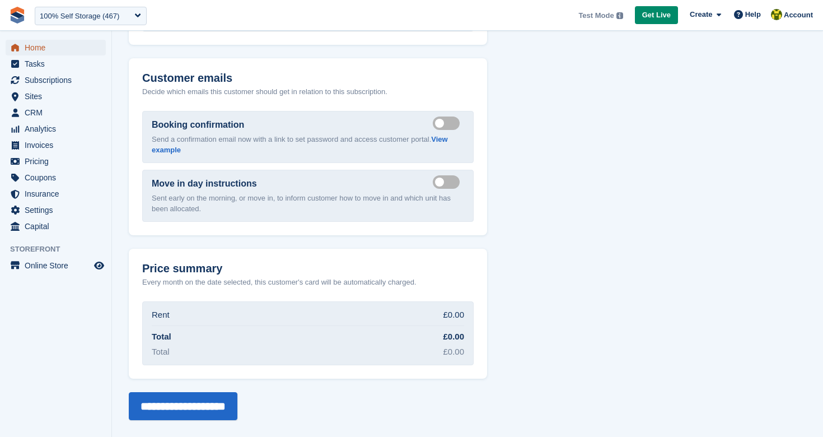
click at [49, 52] on span "Home" at bounding box center [58, 48] width 67 height 16
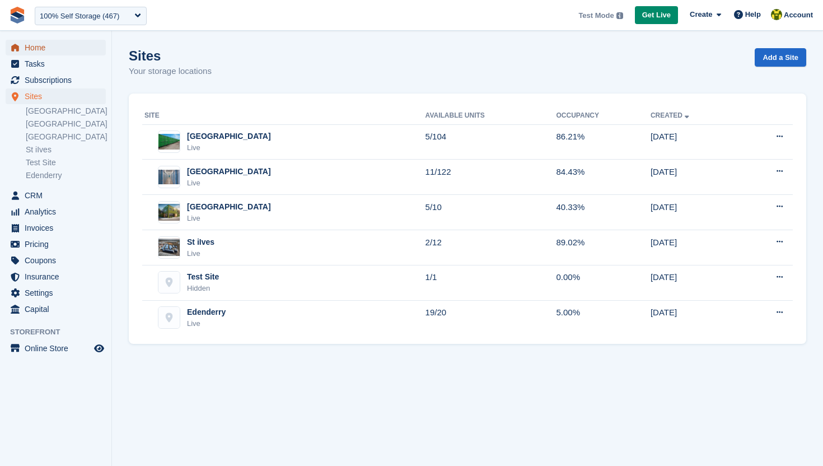
click at [44, 47] on span "Home" at bounding box center [58, 48] width 67 height 16
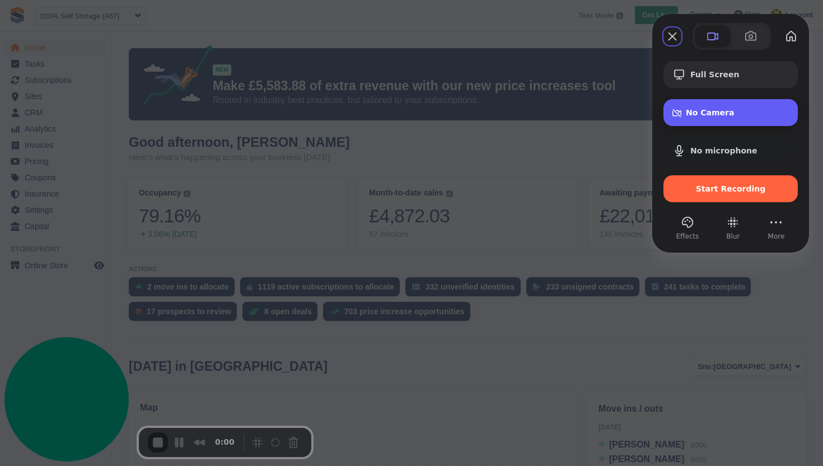
click at [697, 110] on span "No Camera" at bounding box center [737, 112] width 103 height 9
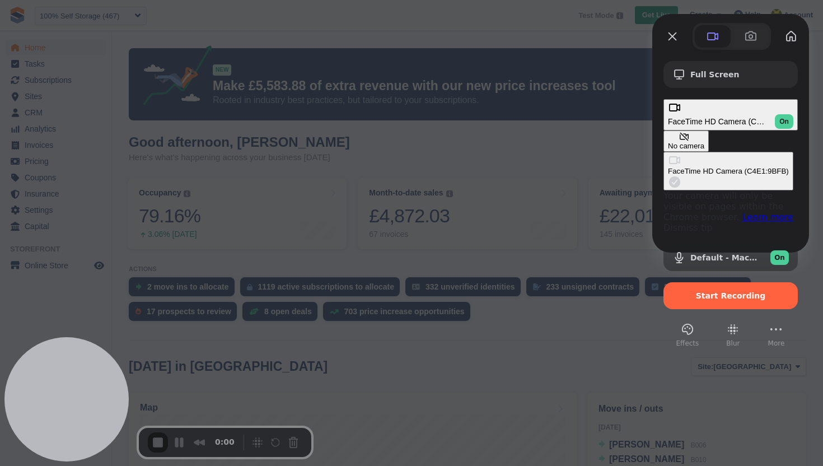
click at [454, 153] on div at bounding box center [411, 233] width 823 height 466
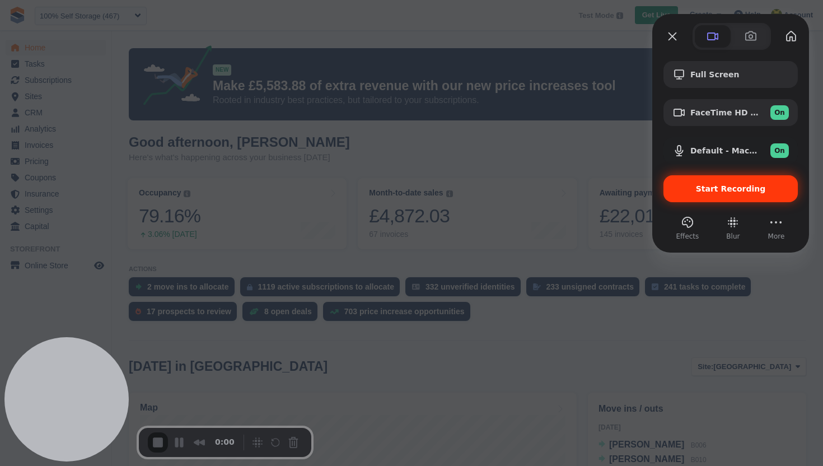
click at [711, 193] on span "Start Recording" at bounding box center [731, 188] width 70 height 9
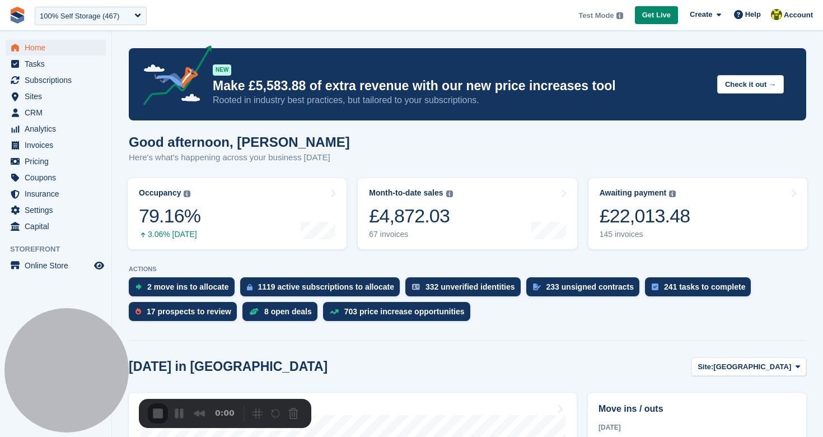
click at [52, 114] on span "CRM" at bounding box center [58, 113] width 67 height 16
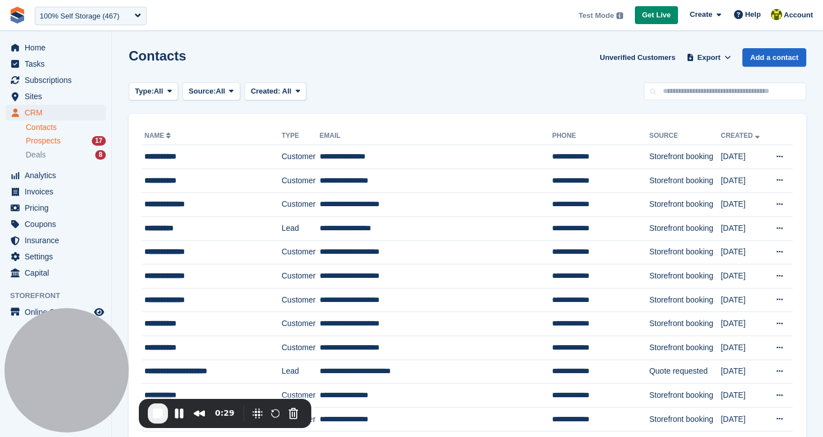
click at [58, 139] on span "Prospects" at bounding box center [43, 140] width 35 height 11
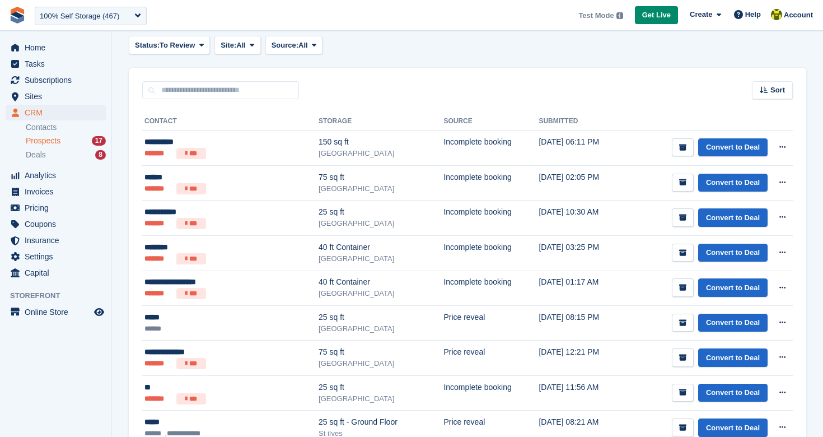
scroll to position [136, 0]
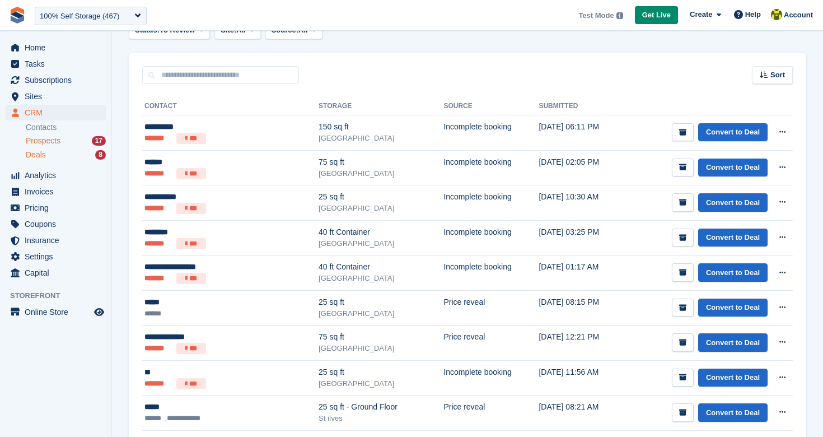
click at [46, 149] on div "Deals 8" at bounding box center [66, 154] width 80 height 11
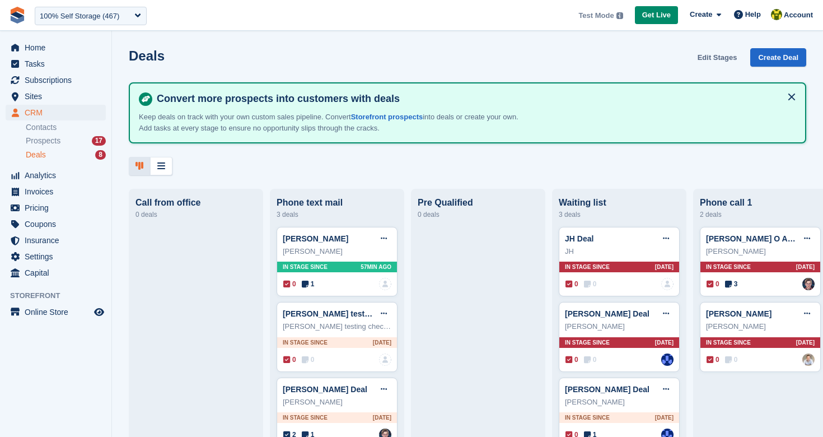
click at [725, 62] on link "Edit Stages" at bounding box center [717, 57] width 49 height 18
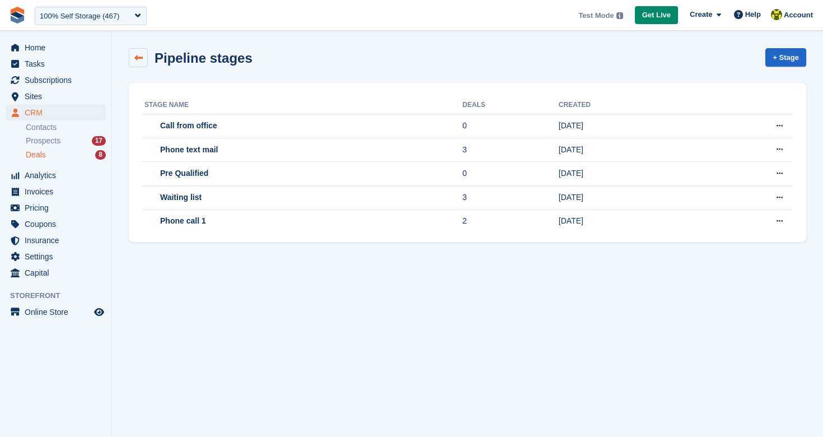
click at [135, 59] on icon at bounding box center [138, 58] width 8 height 8
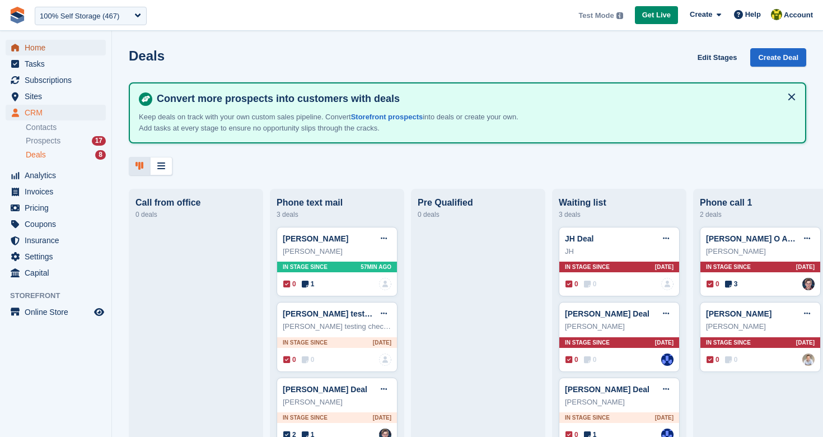
click at [42, 53] on span "Home" at bounding box center [58, 48] width 67 height 16
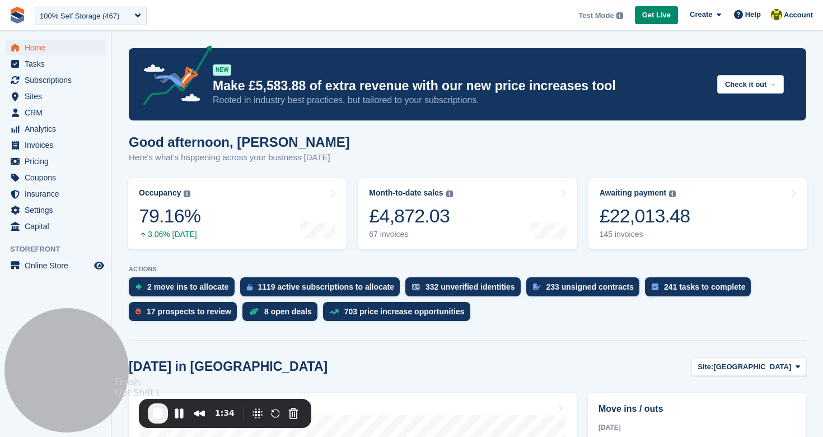
click at [161, 408] on span "End Recording" at bounding box center [157, 412] width 13 height 13
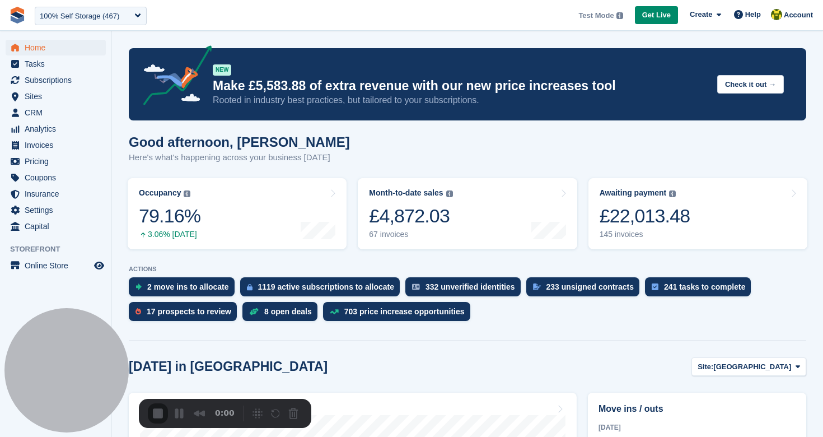
click at [49, 115] on span "CRM" at bounding box center [58, 113] width 67 height 16
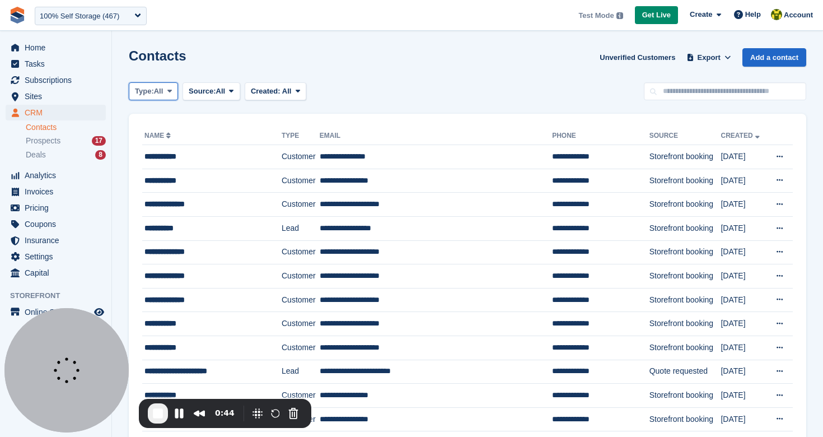
click at [145, 91] on span "Type:" at bounding box center [144, 91] width 19 height 11
click at [160, 91] on span "All" at bounding box center [159, 91] width 10 height 11
click at [58, 144] on span "Prospects" at bounding box center [43, 140] width 35 height 11
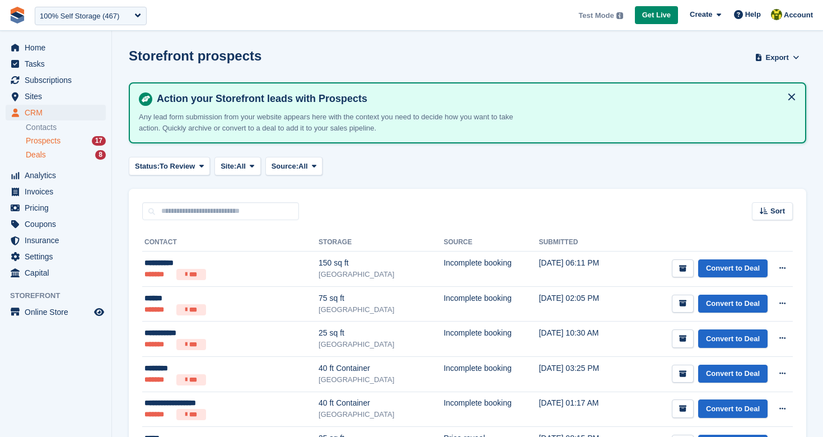
click at [49, 156] on div "Deals 8" at bounding box center [66, 154] width 80 height 11
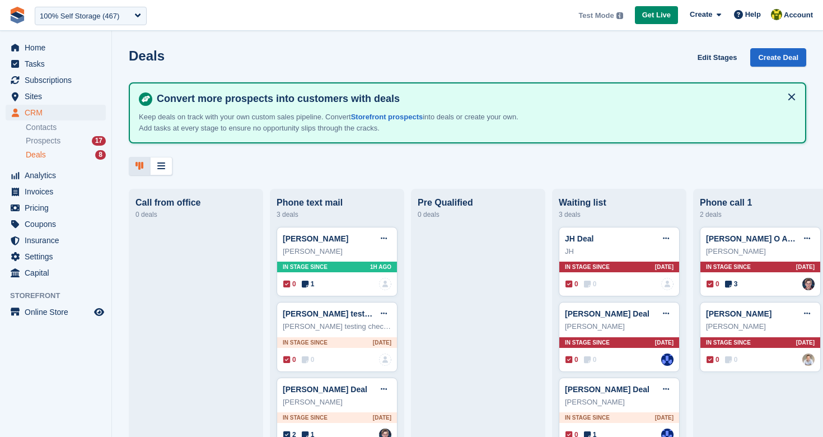
scroll to position [0, 11]
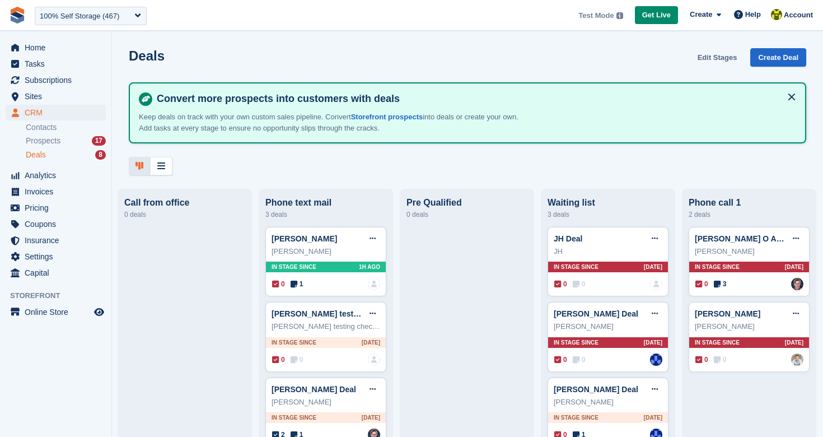
click at [709, 61] on link "Edit Stages" at bounding box center [717, 57] width 49 height 18
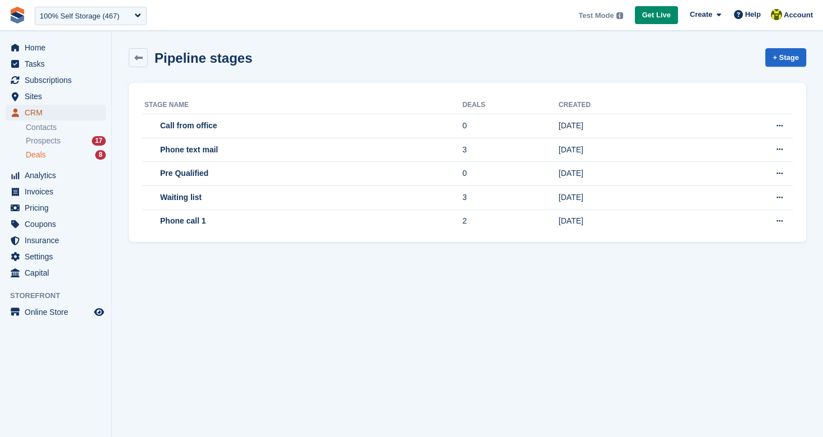
click at [47, 110] on span "CRM" at bounding box center [58, 113] width 67 height 16
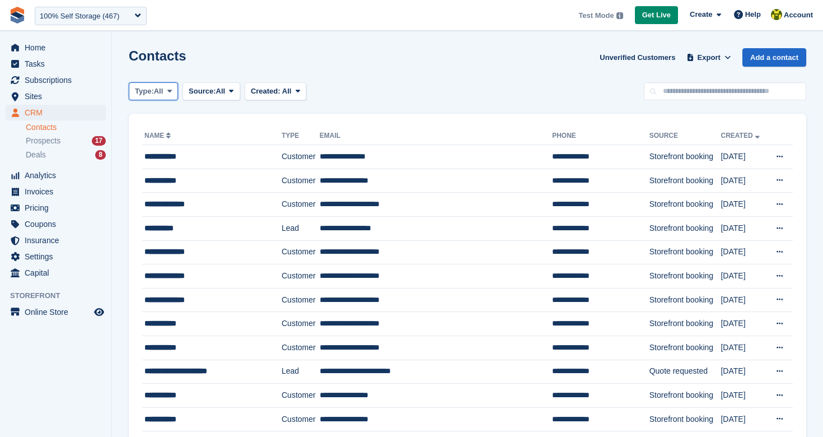
click at [148, 97] on button "Type: All" at bounding box center [153, 91] width 49 height 18
click at [183, 139] on link "Lead" at bounding box center [182, 138] width 97 height 20
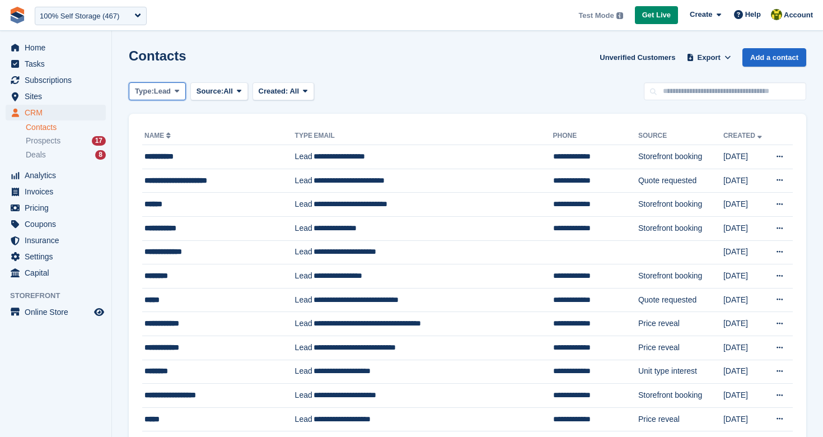
click at [154, 92] on span "Type:" at bounding box center [144, 91] width 19 height 11
click at [170, 110] on link "All" at bounding box center [182, 117] width 97 height 20
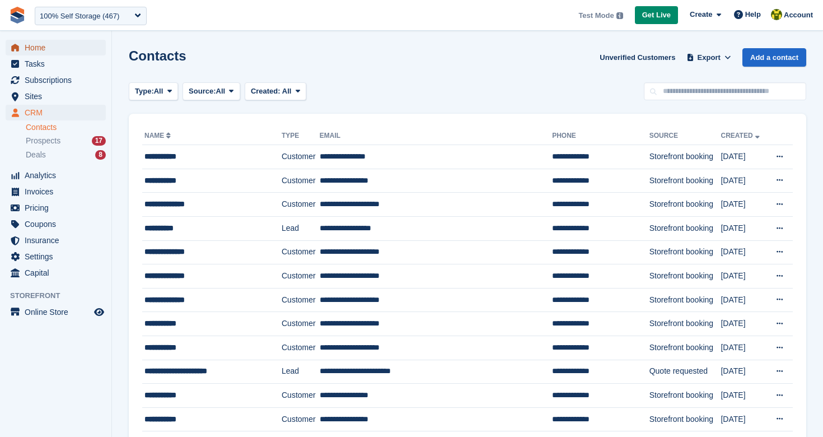
click at [50, 54] on span "Home" at bounding box center [58, 48] width 67 height 16
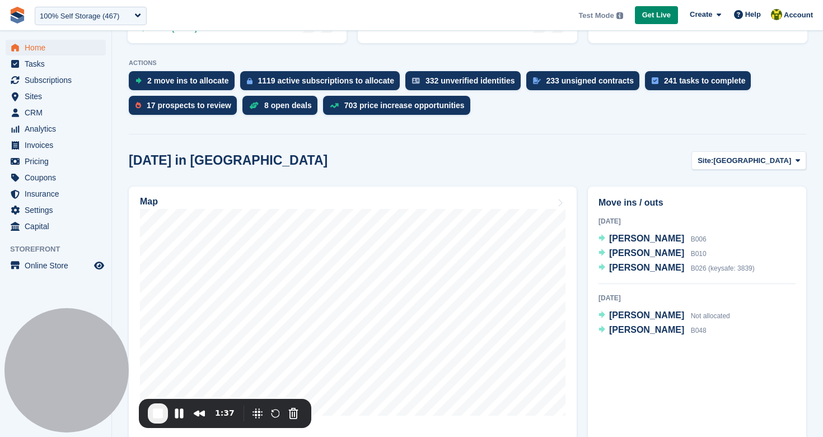
scroll to position [252, 0]
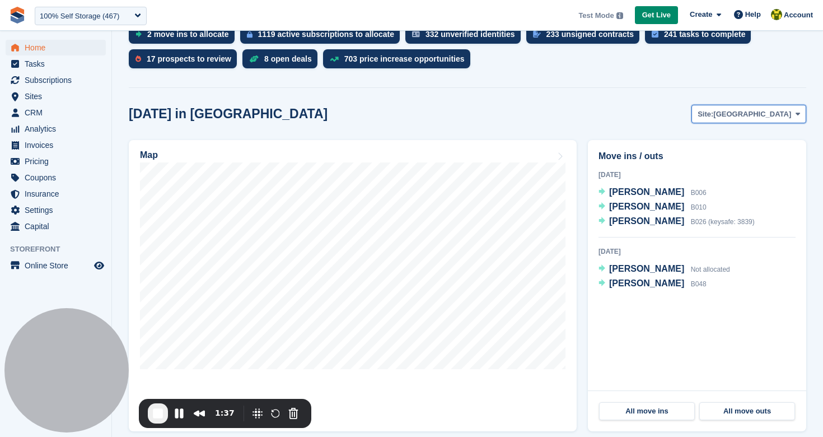
click at [749, 119] on span "[GEOGRAPHIC_DATA]" at bounding box center [752, 114] width 78 height 11
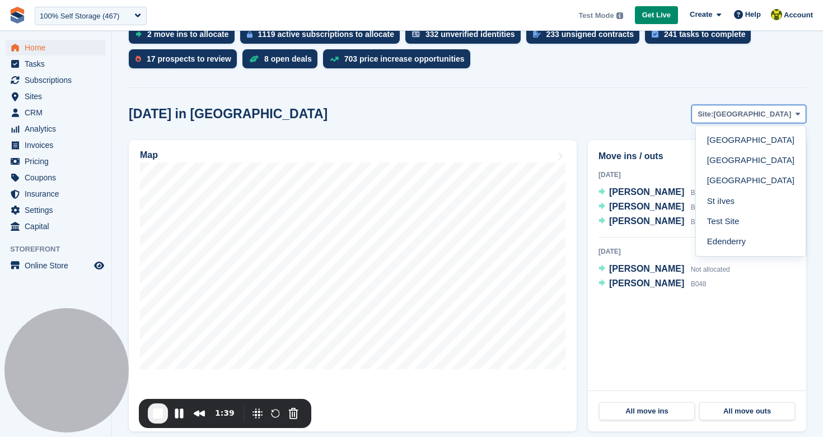
click at [713, 112] on span "Site:" at bounding box center [705, 114] width 16 height 11
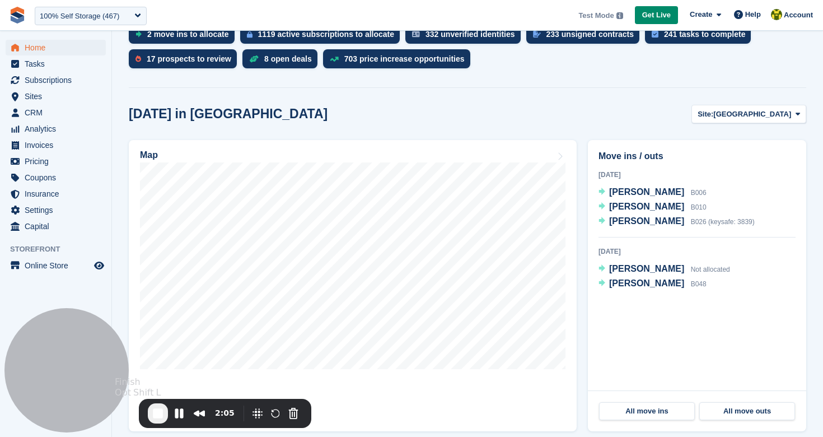
click at [157, 411] on span "End Recording" at bounding box center [157, 412] width 13 height 13
